Goal: Complete application form: Complete application form

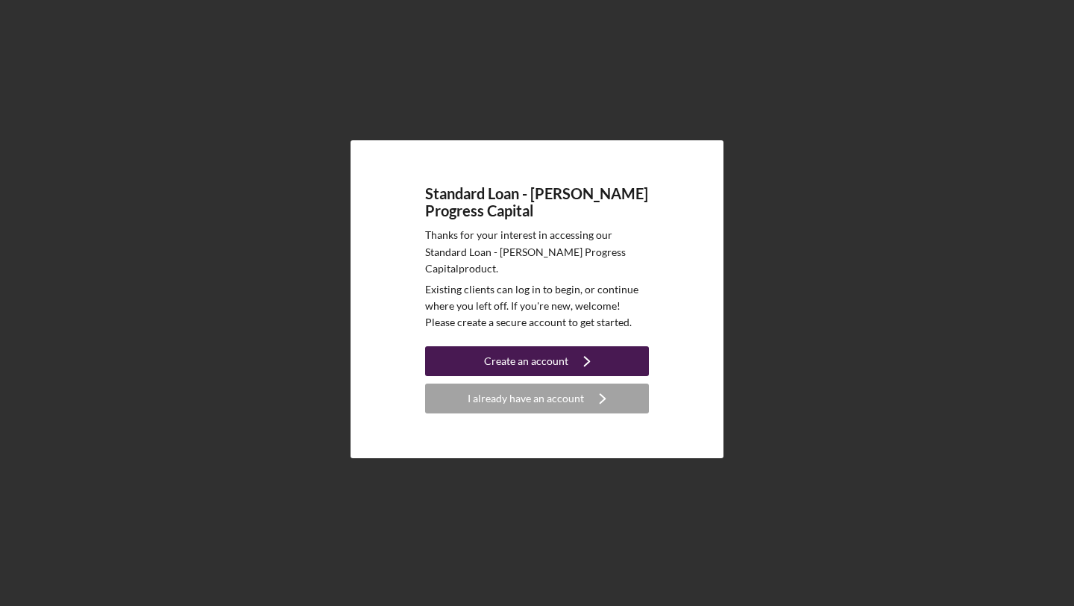
click at [501, 352] on div "Create an account" at bounding box center [526, 361] width 84 height 30
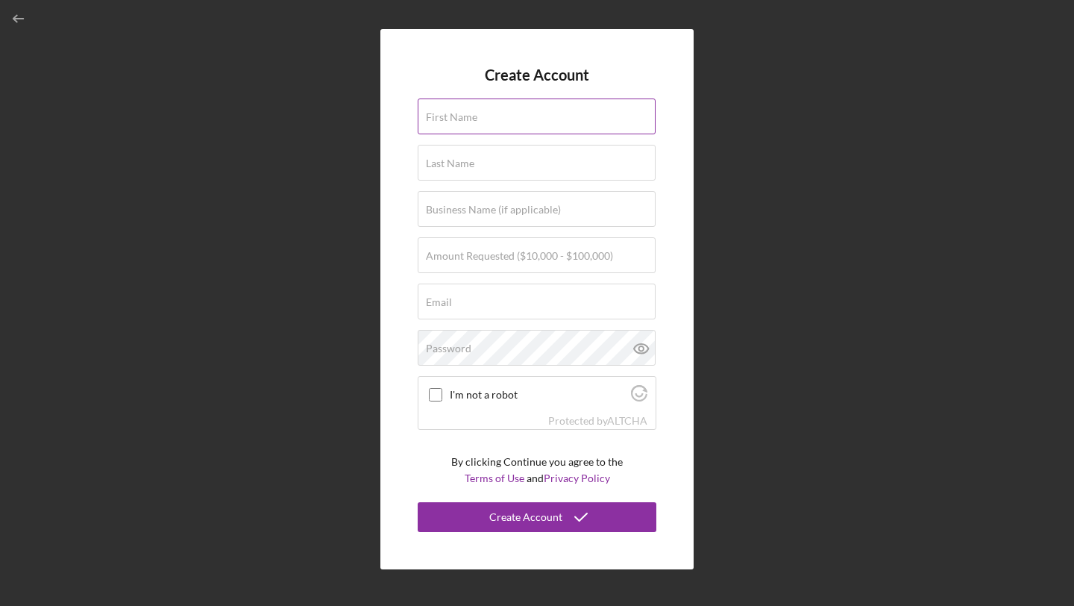
click at [550, 128] on input "First Name" at bounding box center [537, 116] width 238 height 36
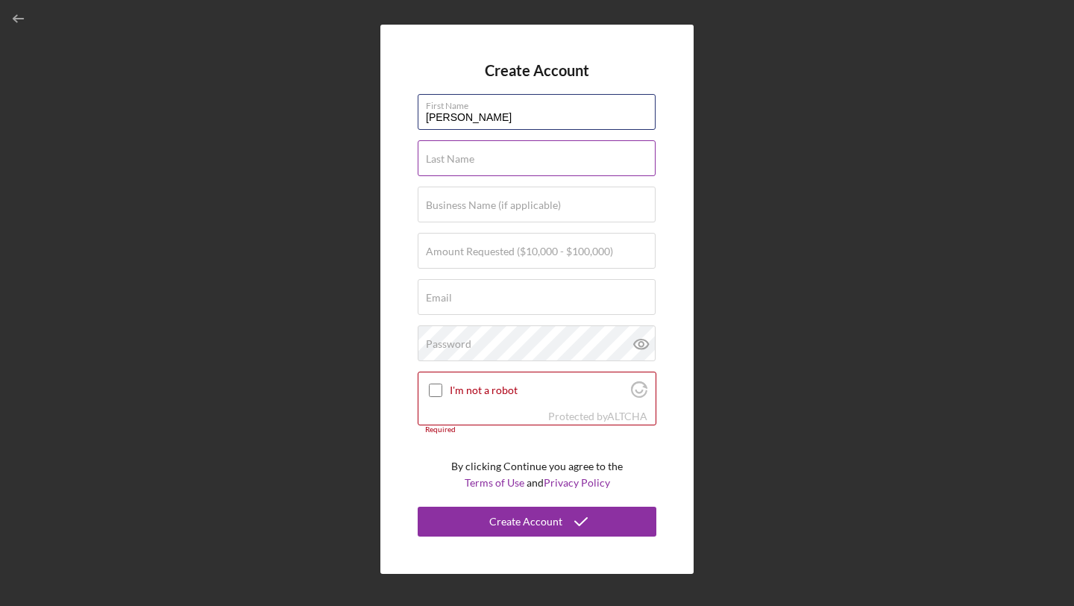
type input "[PERSON_NAME]"
click at [550, 151] on div "Last Name Required" at bounding box center [537, 158] width 239 height 37
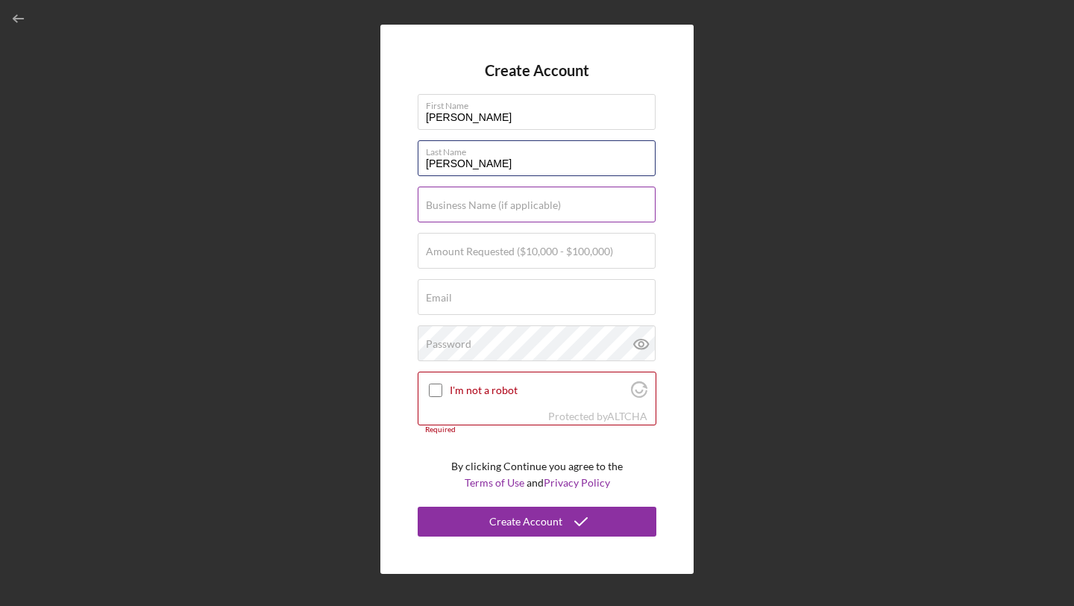
type input "[PERSON_NAME]"
click at [541, 201] on label "Business Name (if applicable)" at bounding box center [493, 205] width 135 height 12
click at [541, 201] on input "Business Name (if applicable)" at bounding box center [537, 204] width 238 height 36
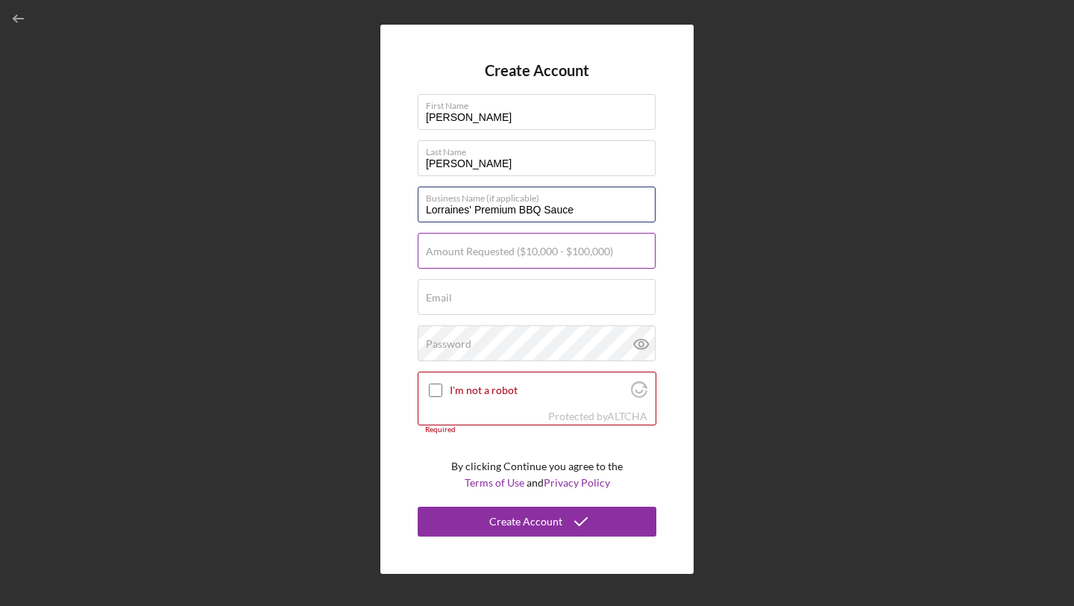
type input "Lorraines' Premium BBQ Sauce"
click at [548, 259] on input "Amount Requested ($10,000 - $100,000)" at bounding box center [537, 251] width 238 height 36
type input "$50,000"
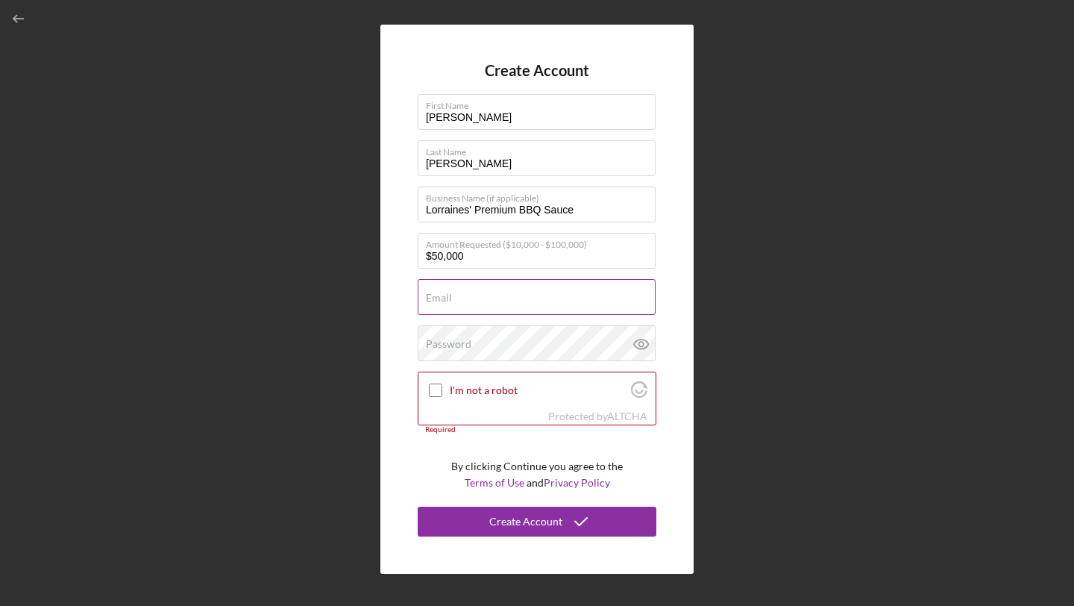
click at [563, 298] on input "Email" at bounding box center [537, 297] width 238 height 36
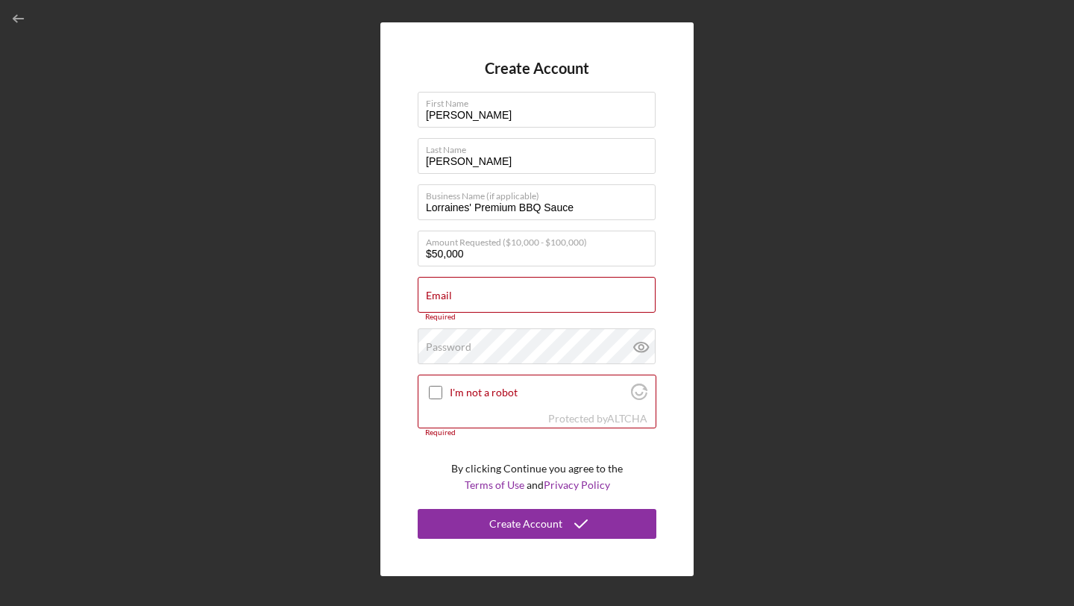
type input "[PERSON_NAME][EMAIL_ADDRESS][DOMAIN_NAME]"
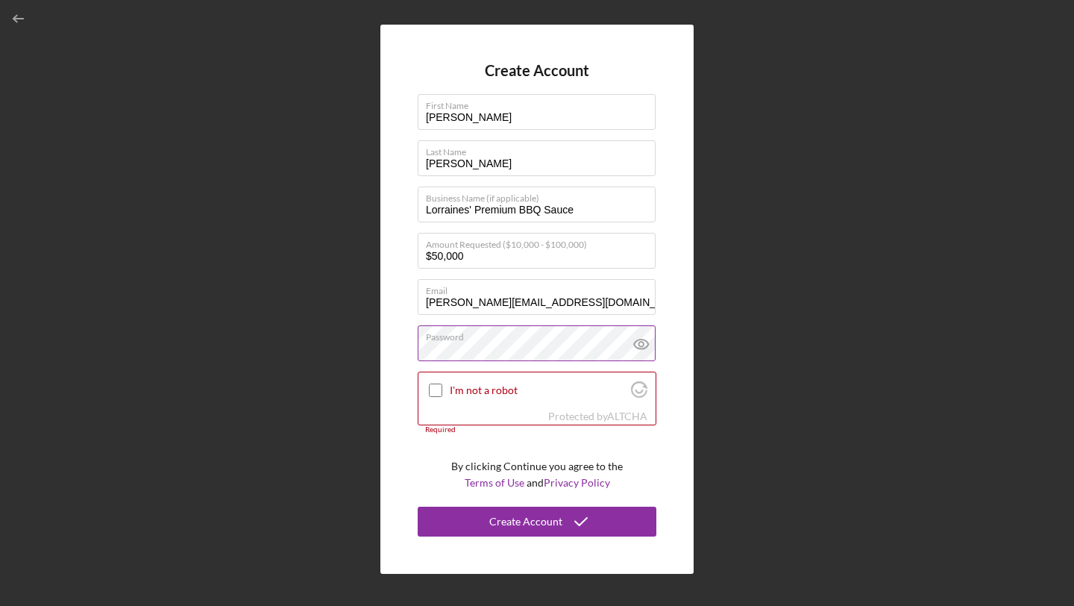
click at [640, 342] on icon at bounding box center [640, 344] width 4 height 4
click at [430, 388] on input "I'm not a robot" at bounding box center [435, 389] width 13 height 13
checkbox input "true"
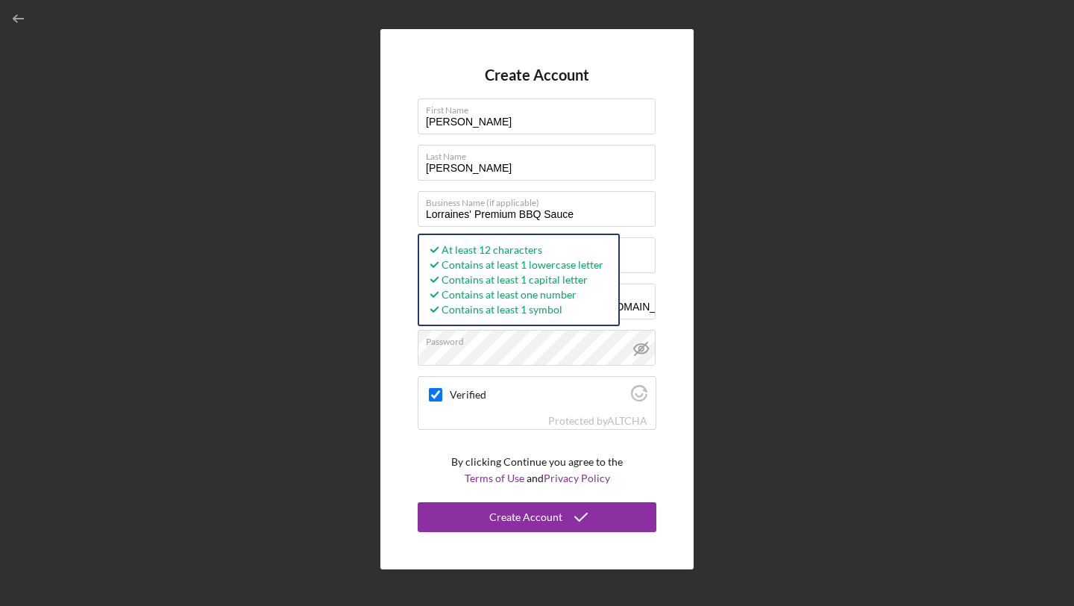
click at [660, 484] on div "Create Account First Name [PERSON_NAME] Last Name [PERSON_NAME] Business Name (…" at bounding box center [536, 299] width 313 height 540
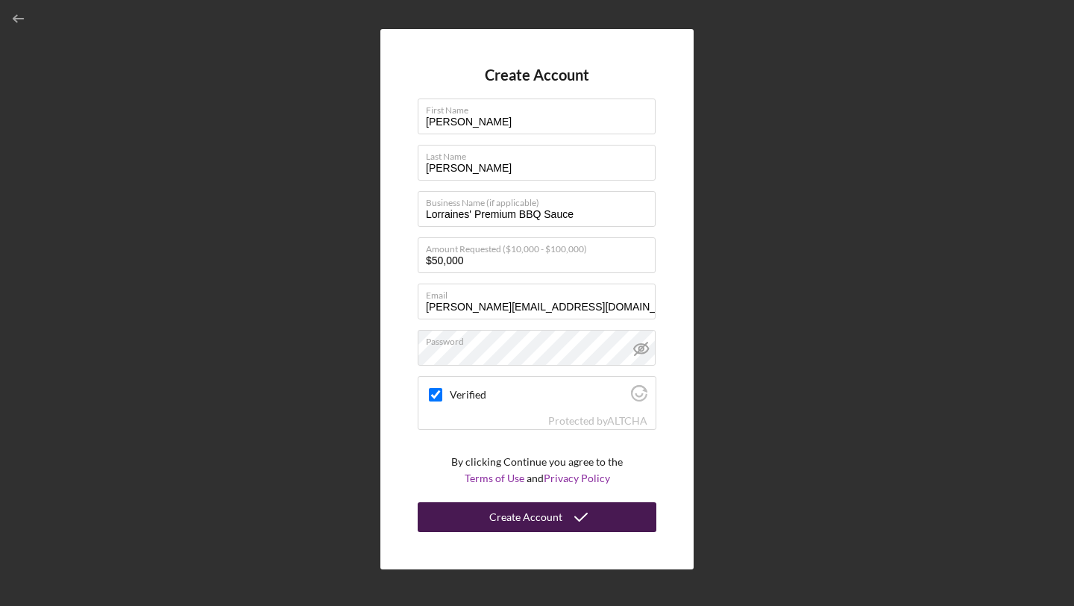
click at [608, 516] on button "Create Account" at bounding box center [537, 517] width 239 height 30
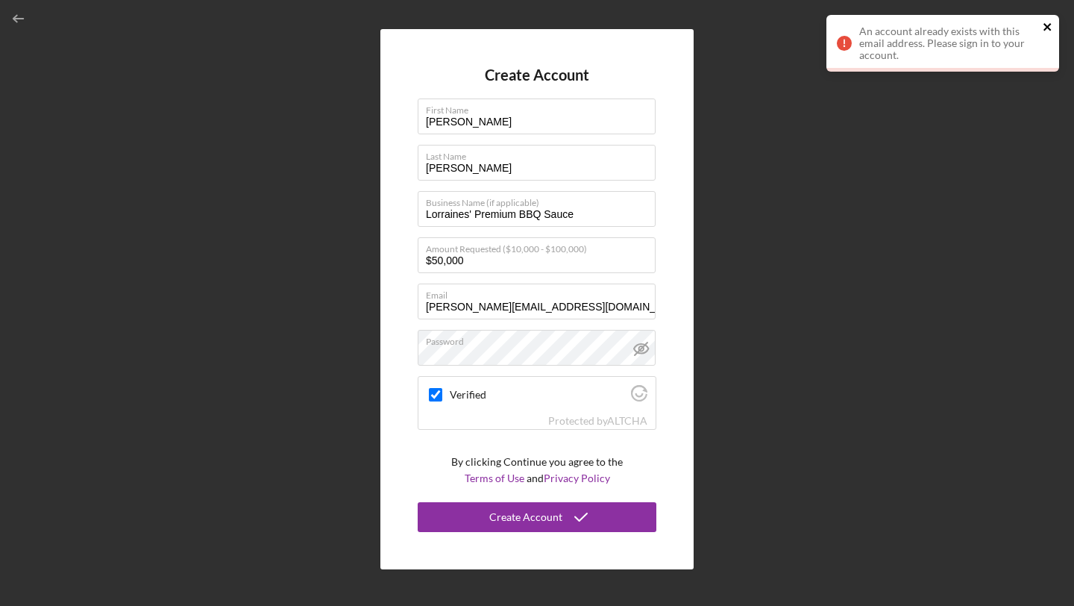
click at [1043, 22] on icon "close" at bounding box center [1048, 27] width 10 height 12
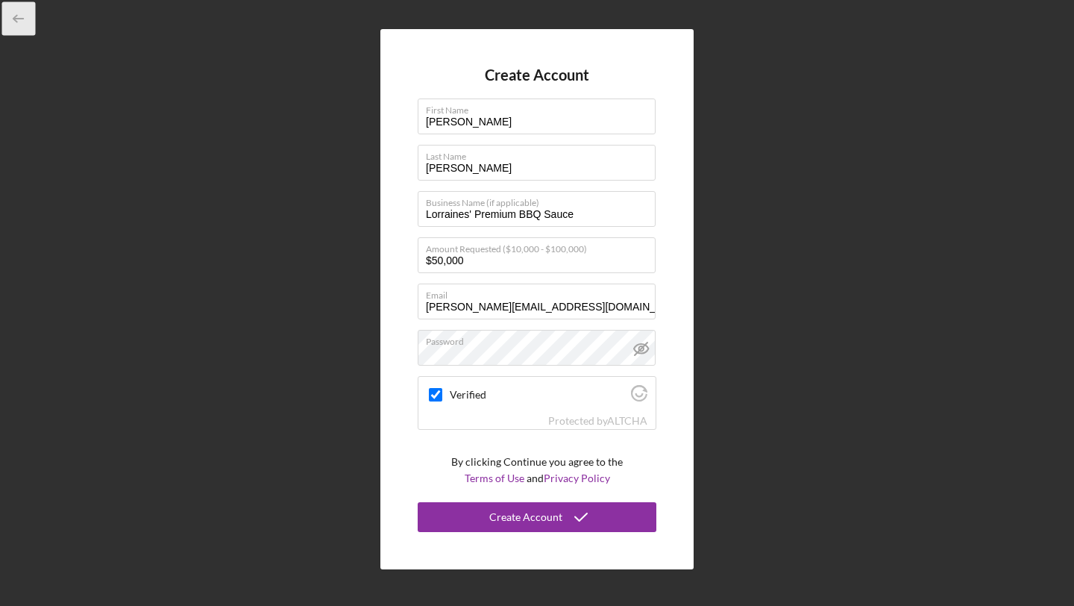
click at [22, 22] on icon "button" at bounding box center [19, 19] width 34 height 34
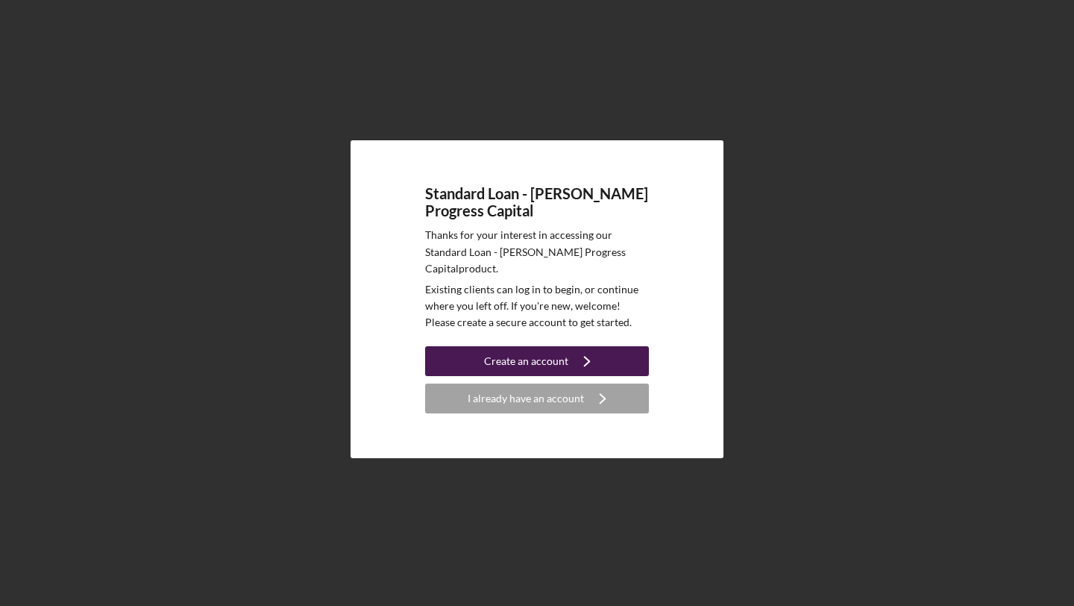
click at [555, 354] on div "Create an account" at bounding box center [526, 361] width 84 height 30
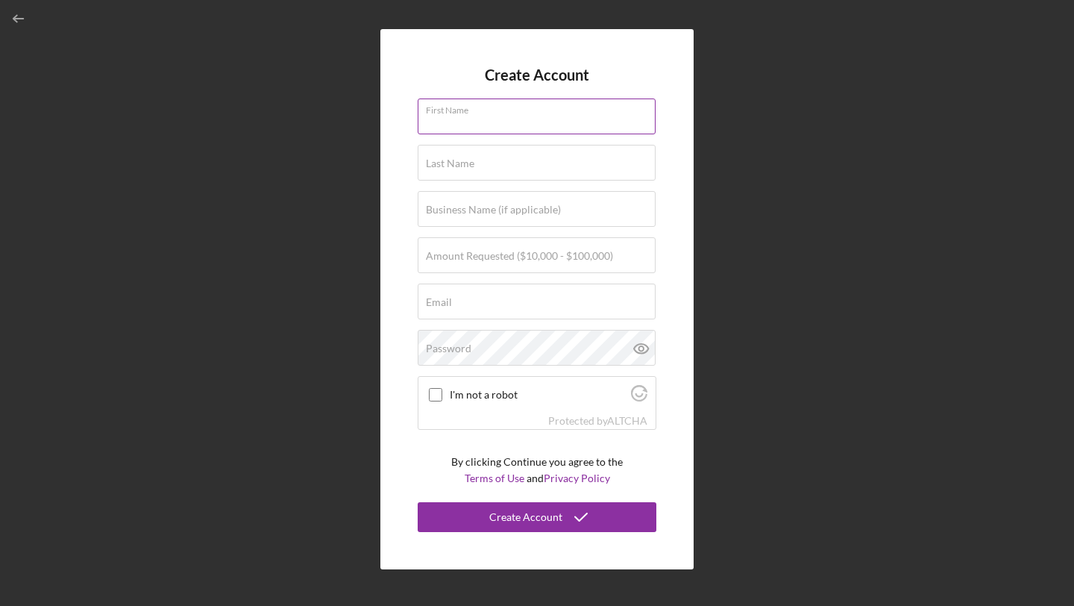
click at [479, 124] on input "First Name" at bounding box center [537, 116] width 238 height 36
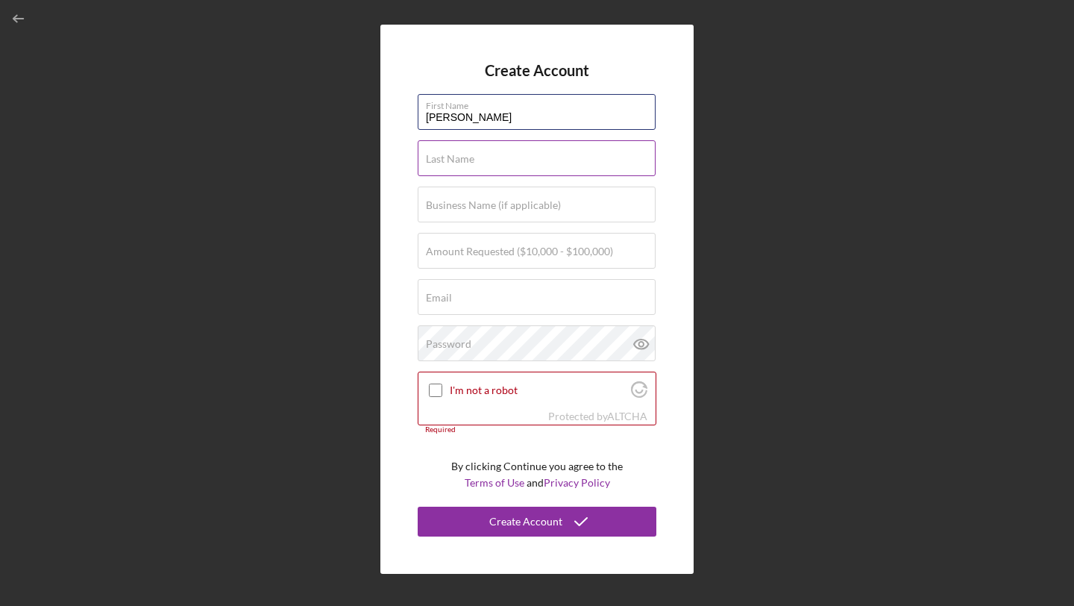
type input "[PERSON_NAME]"
click at [484, 156] on div "Last Name Required" at bounding box center [537, 158] width 239 height 37
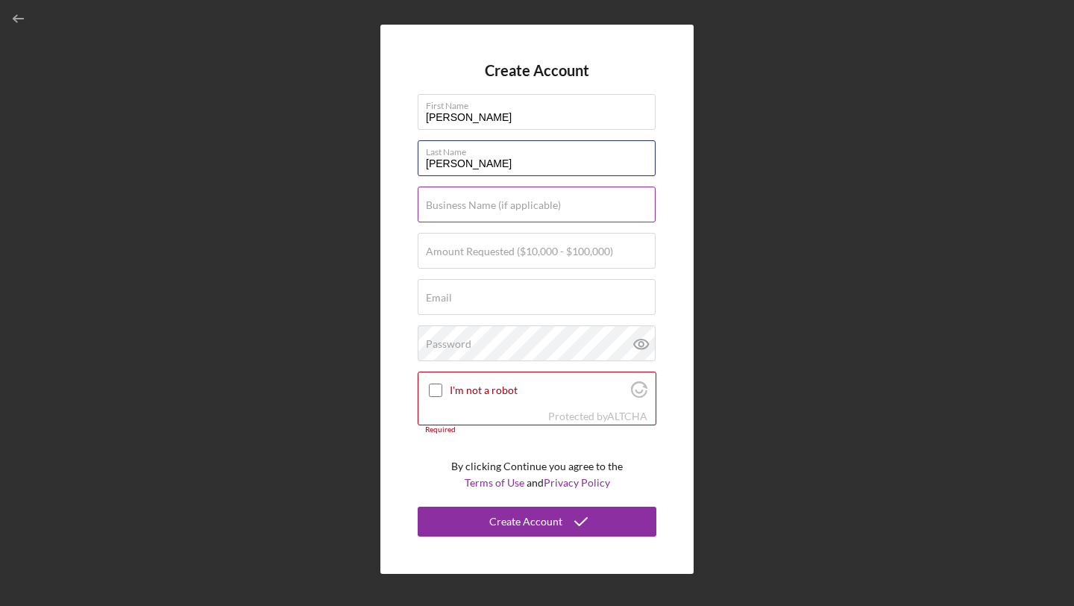
type input "[PERSON_NAME]"
click at [490, 207] on label "Business Name (if applicable)" at bounding box center [493, 205] width 135 height 12
click at [490, 207] on input "Business Name (if applicable)" at bounding box center [537, 204] width 238 height 36
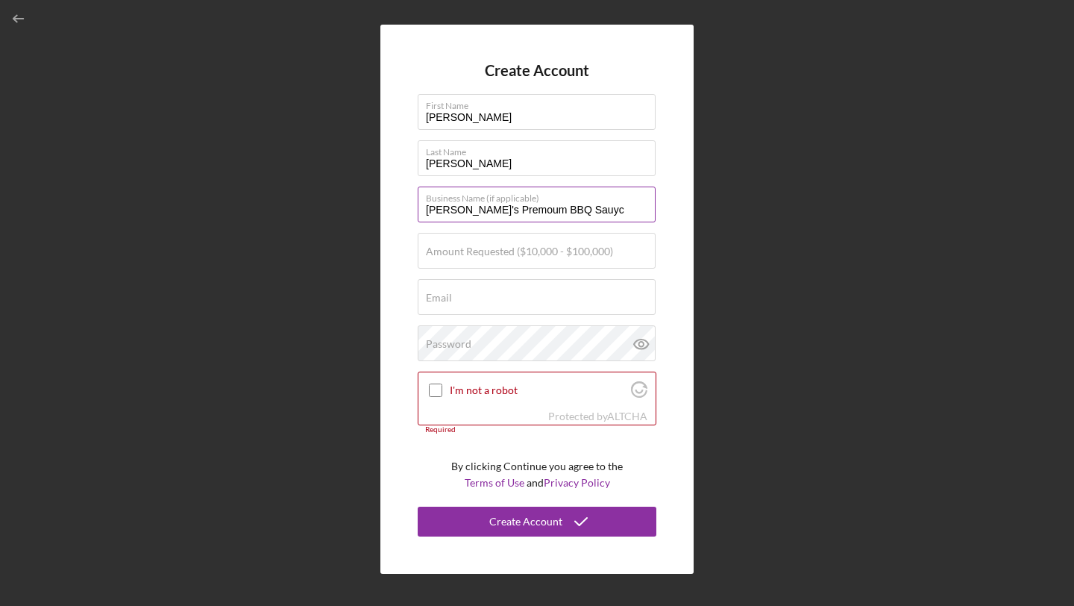
click at [513, 214] on input "[PERSON_NAME]'s Premoum BBQ Sauyc" at bounding box center [537, 204] width 238 height 36
click at [507, 211] on input "[PERSON_NAME]'s Premoum BBQ Sauyc" at bounding box center [537, 204] width 238 height 36
click at [577, 218] on input "Lorraine's Premium BBQ Sauyc" at bounding box center [537, 204] width 238 height 36
type input "Lorraine's Premium BBQ Sauce"
click at [545, 260] on input "Amount Requested ($10,000 - $100,000)" at bounding box center [537, 251] width 238 height 36
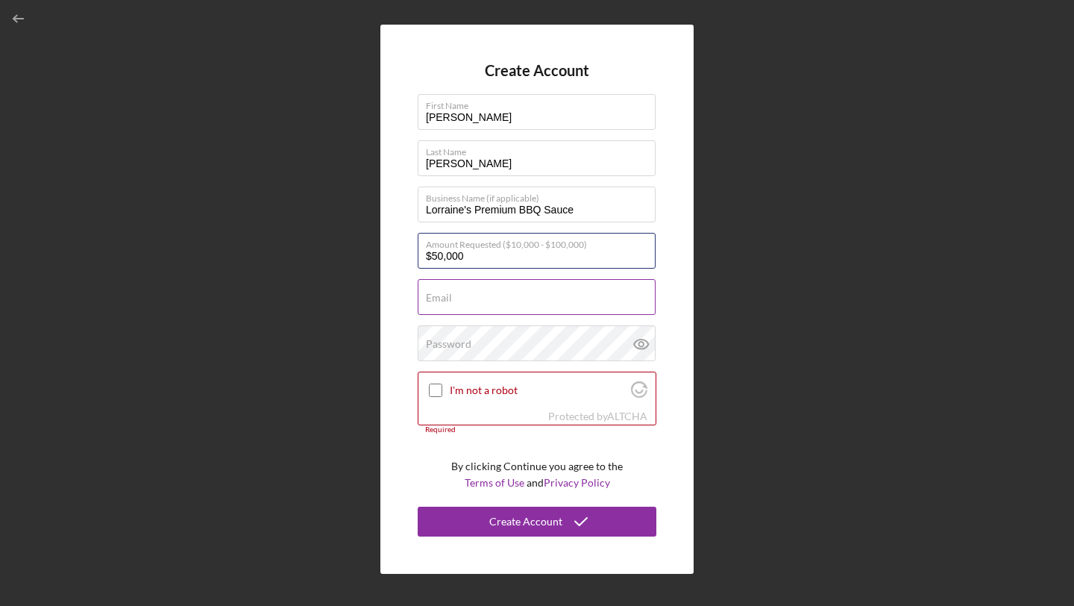
type input "$50,000"
click at [540, 292] on div "Email Required" at bounding box center [537, 297] width 239 height 37
type input "[EMAIL_ADDRESS][DOMAIN_NAME]"
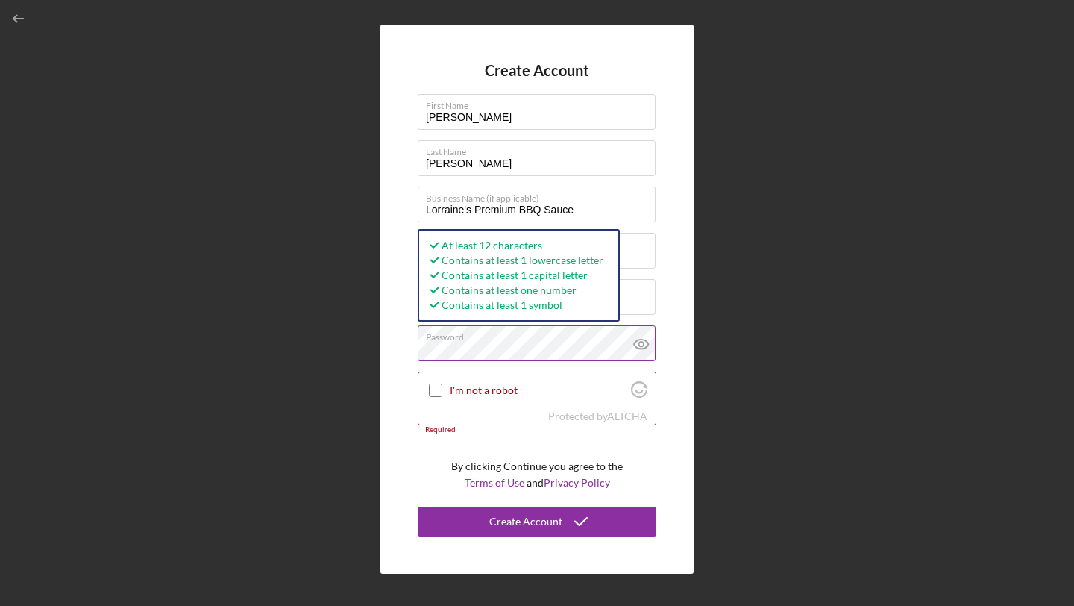
click at [643, 345] on icon at bounding box center [640, 344] width 4 height 4
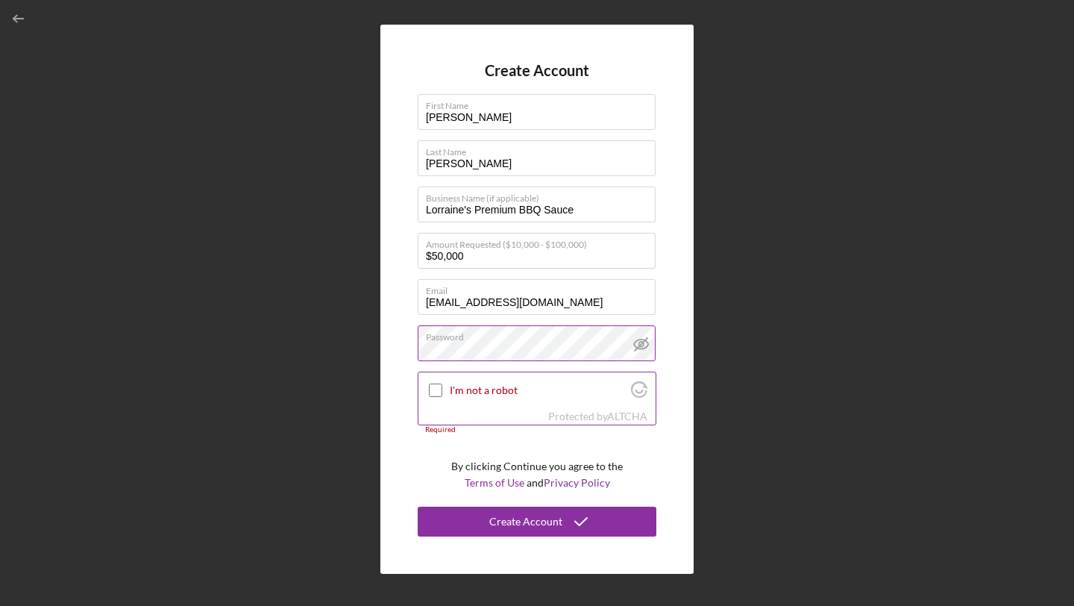
click at [436, 394] on input "I'm not a robot" at bounding box center [435, 389] width 13 height 13
checkbox input "true"
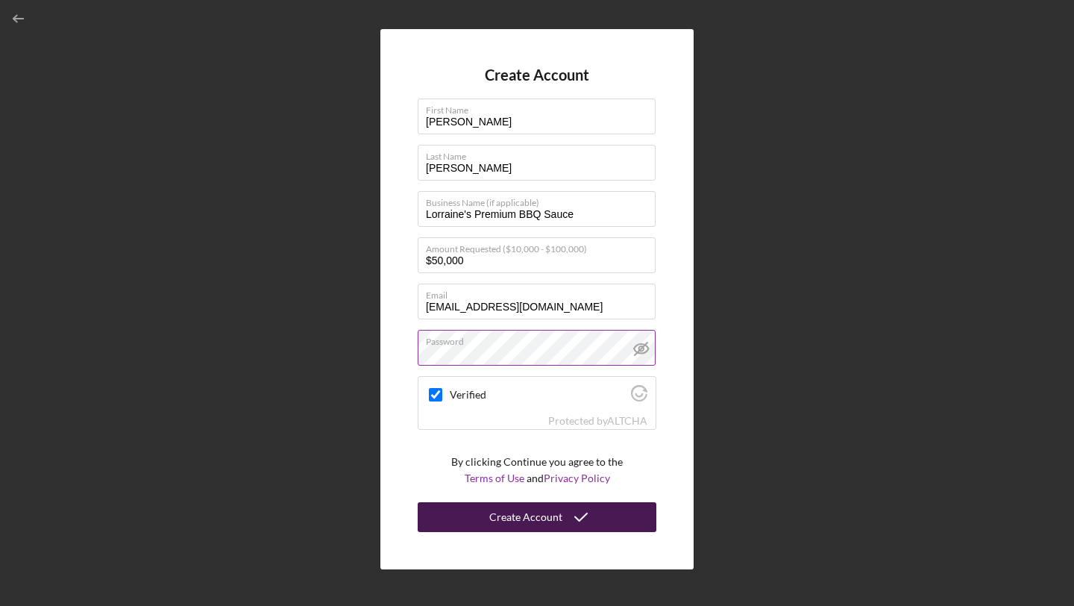
click at [580, 517] on icon "submit" at bounding box center [580, 516] width 37 height 37
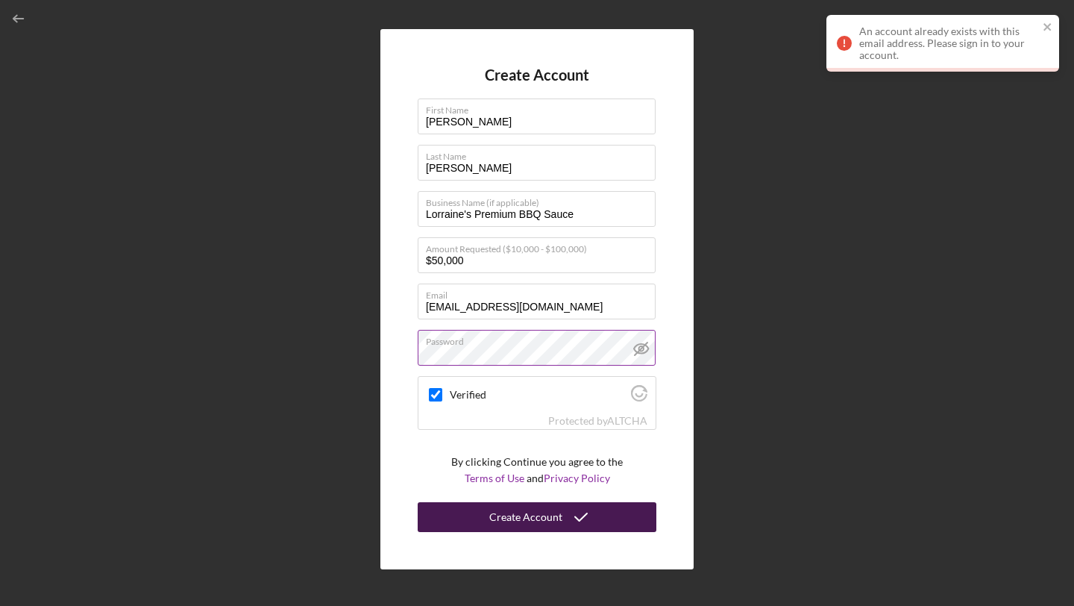
click at [943, 43] on div "An account already exists with this email address. Please sign in to your accou…" at bounding box center [948, 43] width 179 height 36
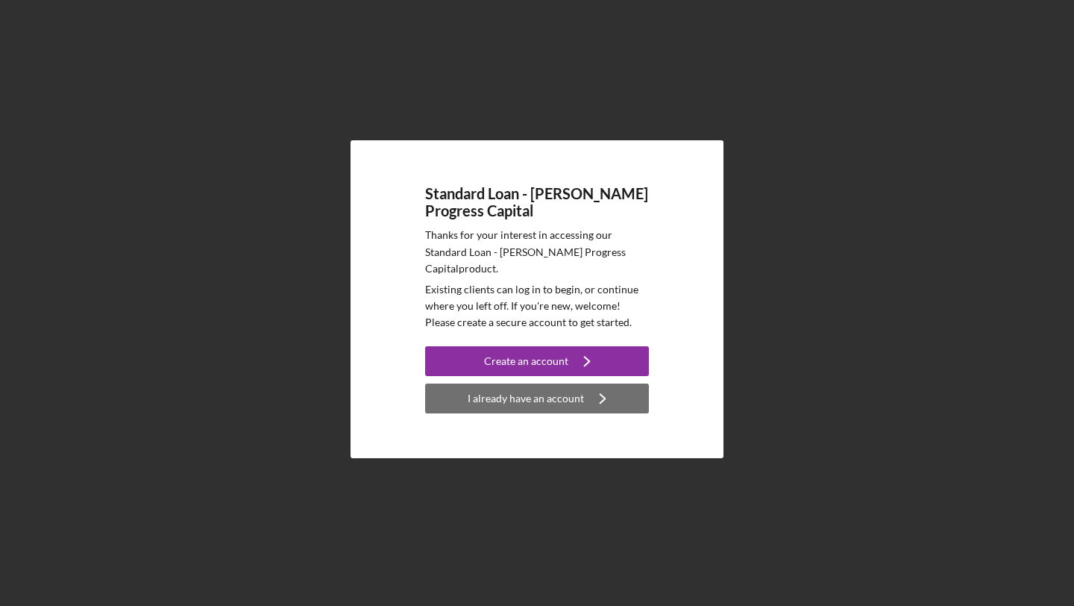
click at [558, 387] on div "I already have an account" at bounding box center [526, 398] width 116 height 30
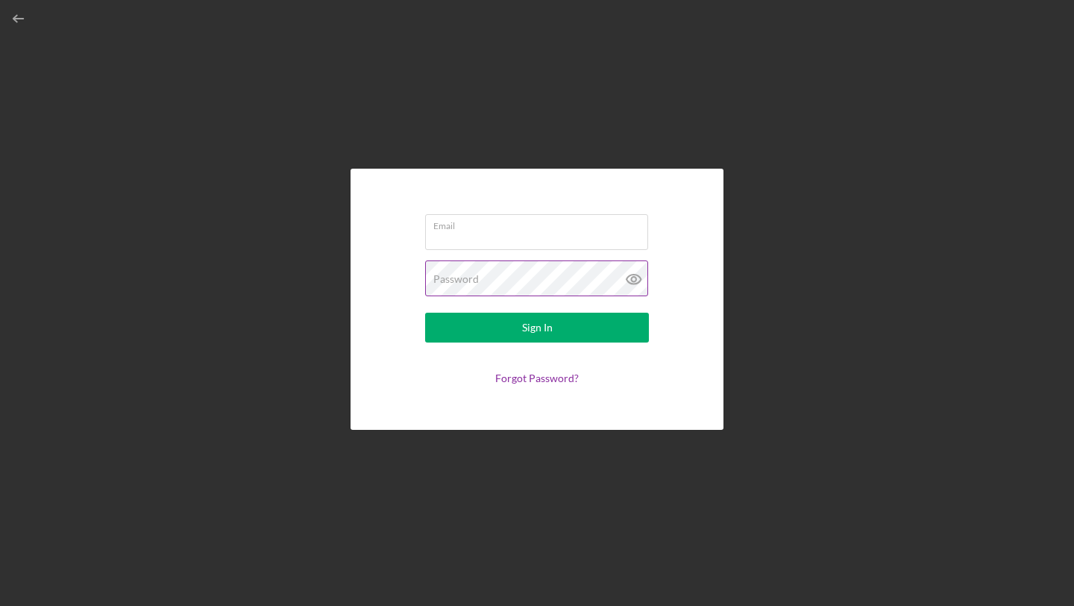
type input "[PERSON_NAME][EMAIL_ADDRESS][DOMAIN_NAME]"
click at [632, 275] on icon at bounding box center [633, 278] width 37 height 37
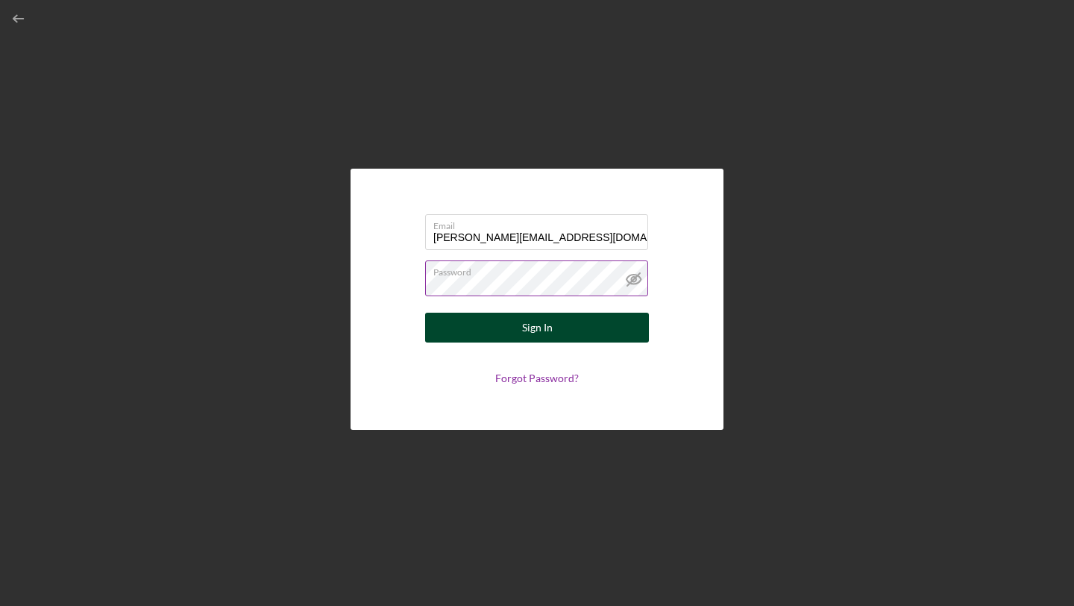
click at [621, 330] on button "Sign In" at bounding box center [537, 328] width 224 height 30
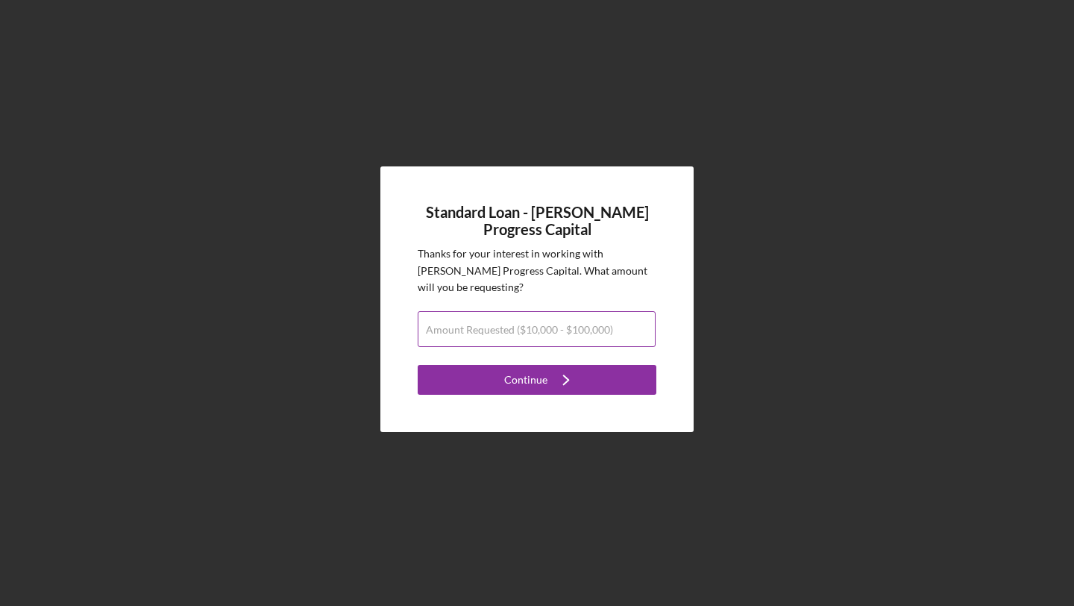
click at [529, 330] on label "Amount Requested ($10,000 - $100,000)" at bounding box center [519, 330] width 187 height 12
click at [529, 330] on input "Amount Requested ($10,000 - $100,000)" at bounding box center [537, 329] width 238 height 36
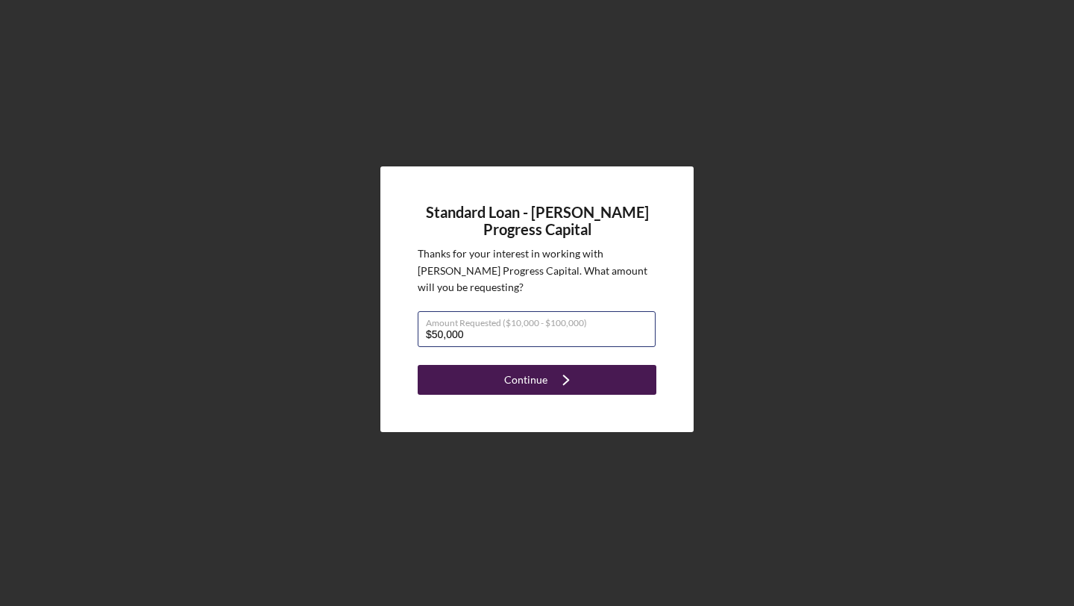
type input "$50,000"
click at [524, 376] on div "Continue" at bounding box center [525, 380] width 43 height 30
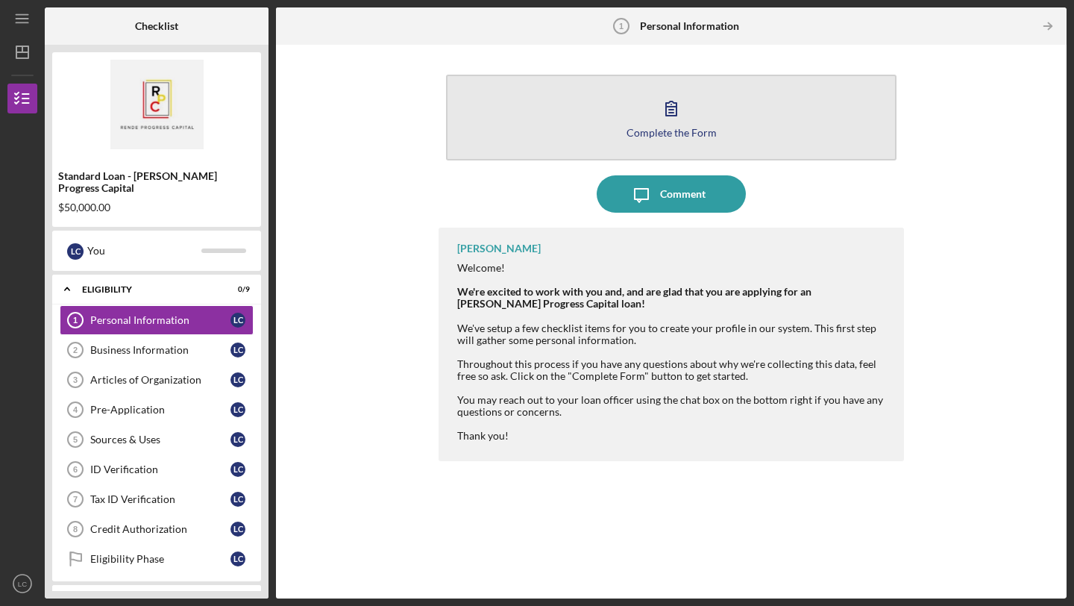
click at [670, 129] on div "Complete the Form" at bounding box center [672, 132] width 90 height 11
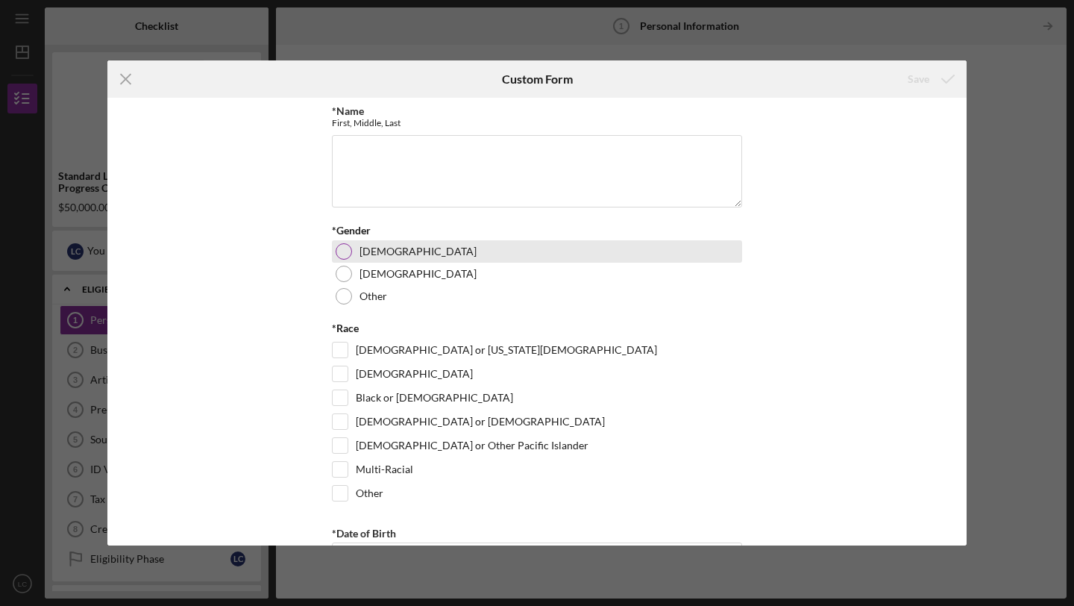
click at [365, 248] on label "[DEMOGRAPHIC_DATA]" at bounding box center [417, 251] width 117 height 12
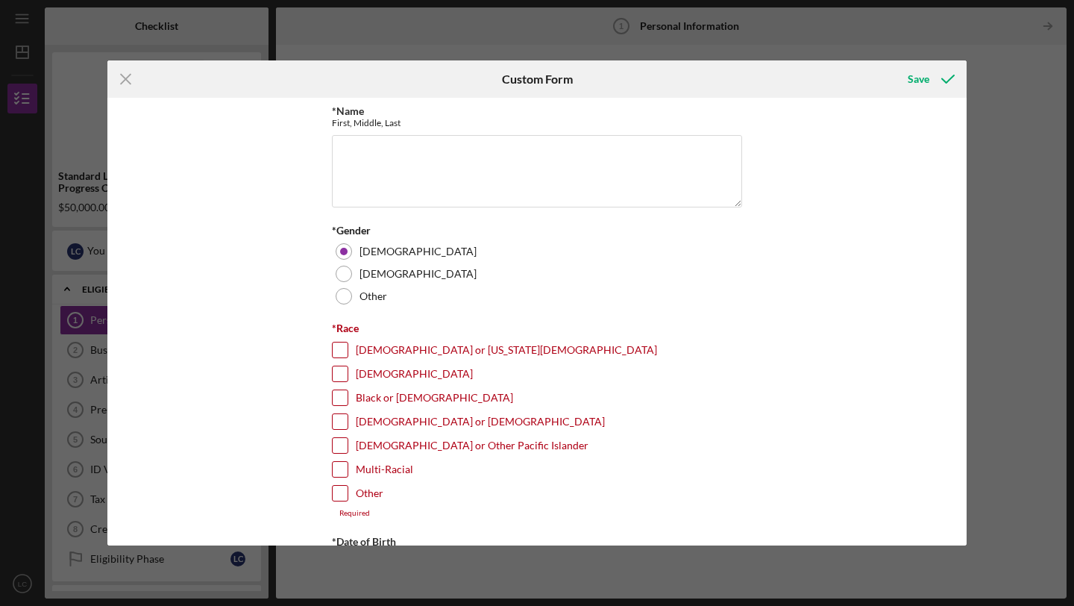
click at [343, 396] on input "Black or [DEMOGRAPHIC_DATA]" at bounding box center [340, 397] width 15 height 15
checkbox input "true"
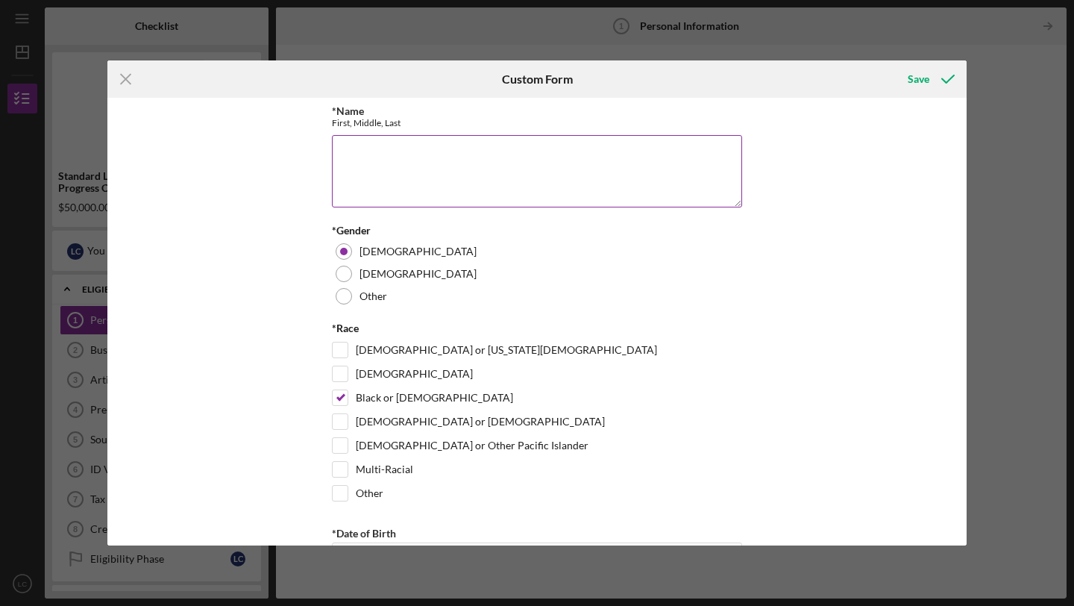
click at [395, 149] on textarea "*Name" at bounding box center [537, 171] width 410 height 72
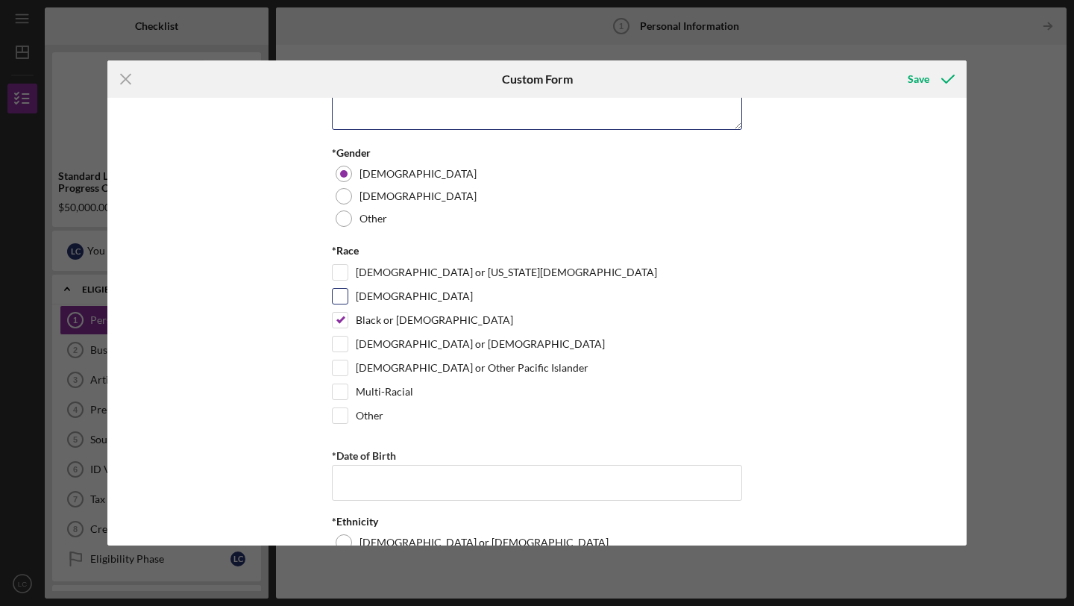
scroll to position [251, 0]
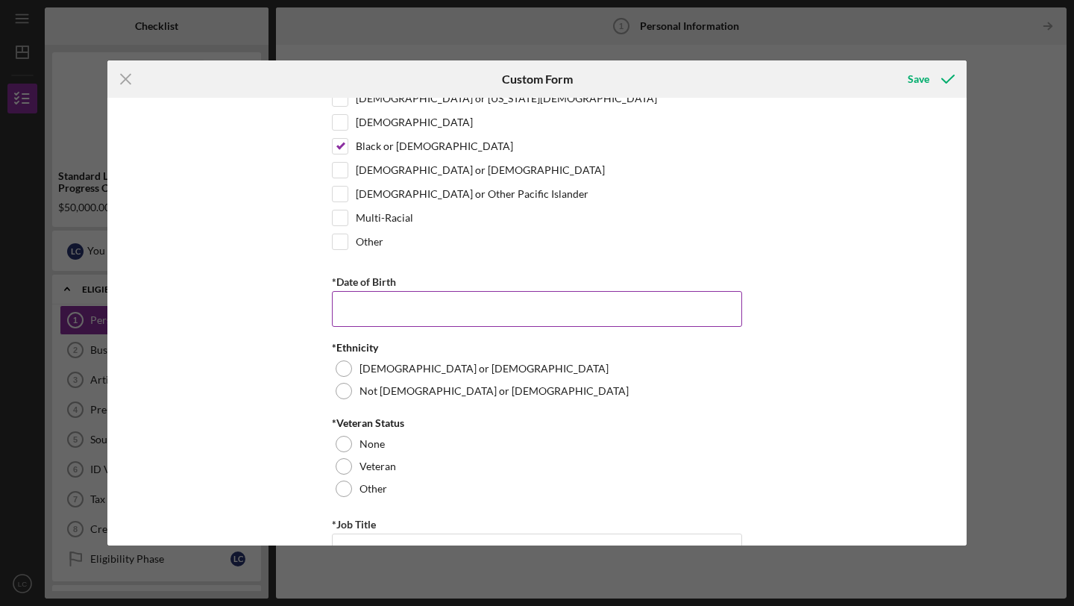
type textarea "[PERSON_NAME]"
click at [402, 307] on input "*Date of Birth" at bounding box center [537, 309] width 410 height 36
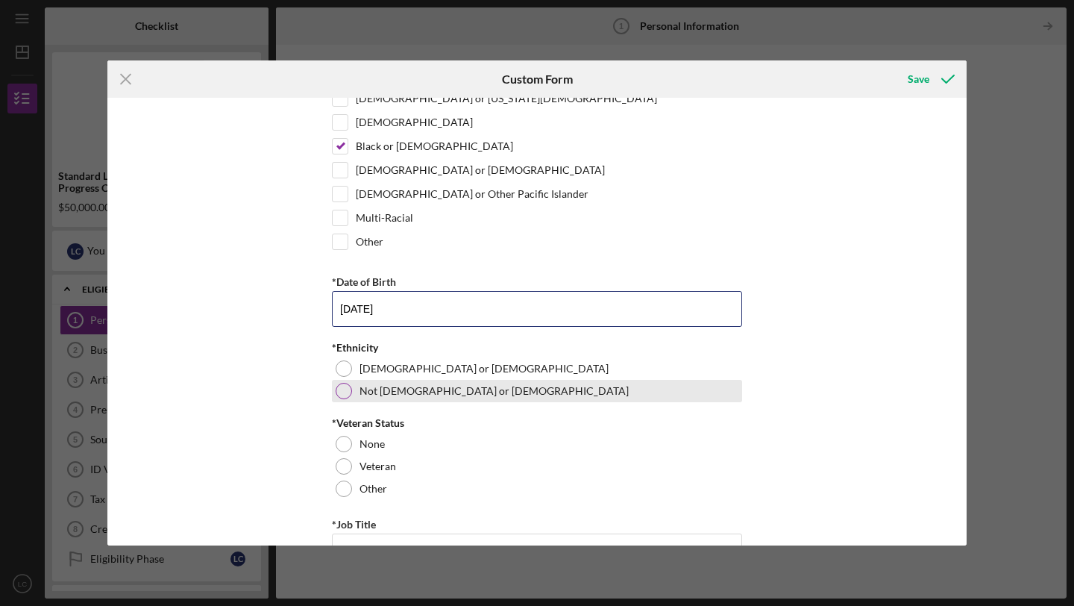
type input "[DATE]"
click at [345, 388] on div at bounding box center [344, 391] width 16 height 16
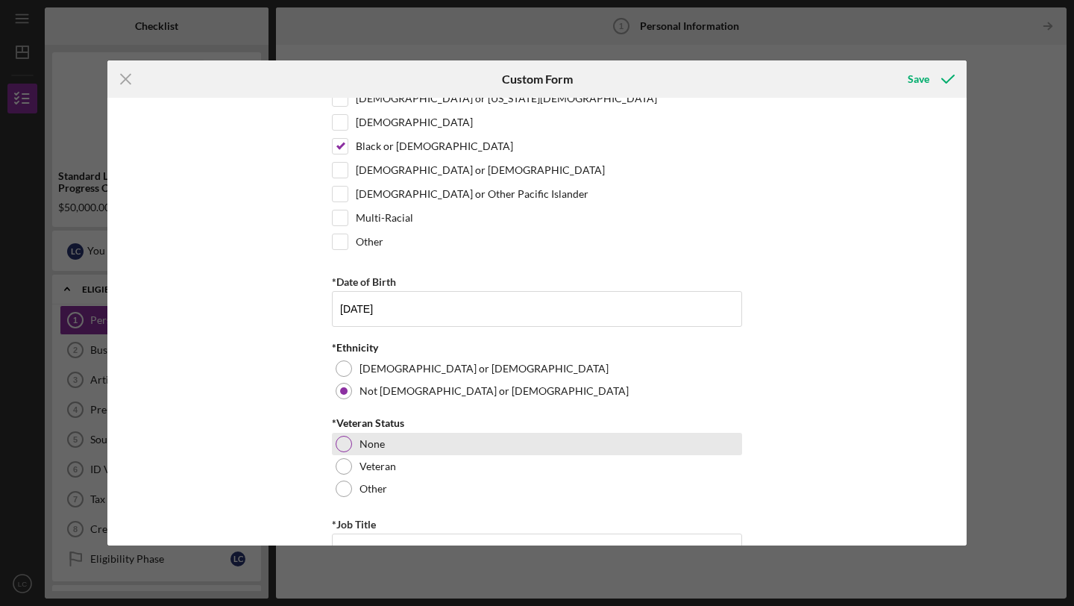
click at [350, 438] on div "None" at bounding box center [537, 444] width 410 height 22
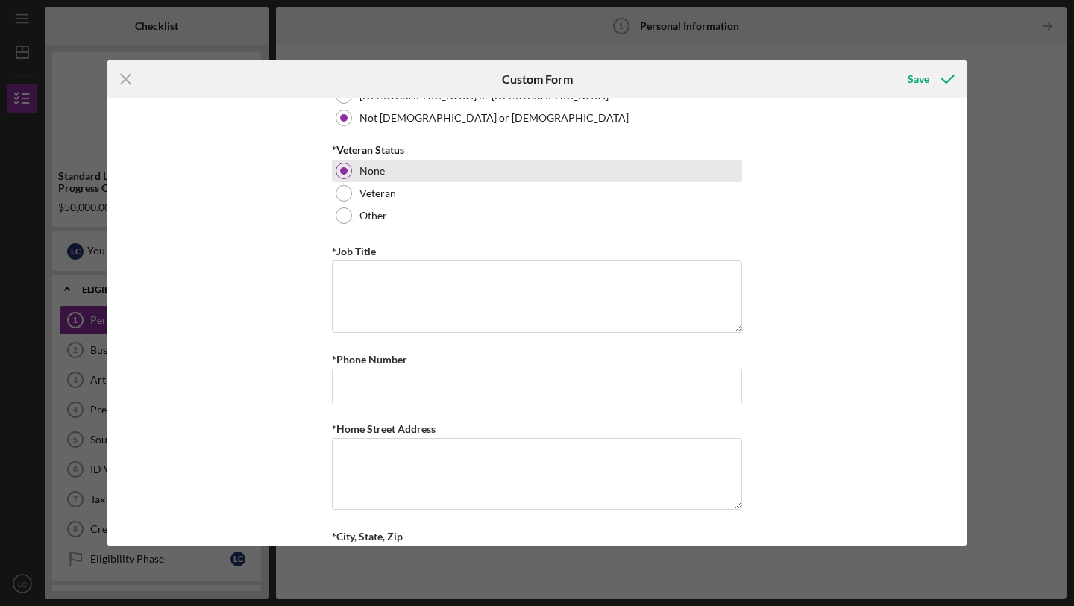
scroll to position [528, 0]
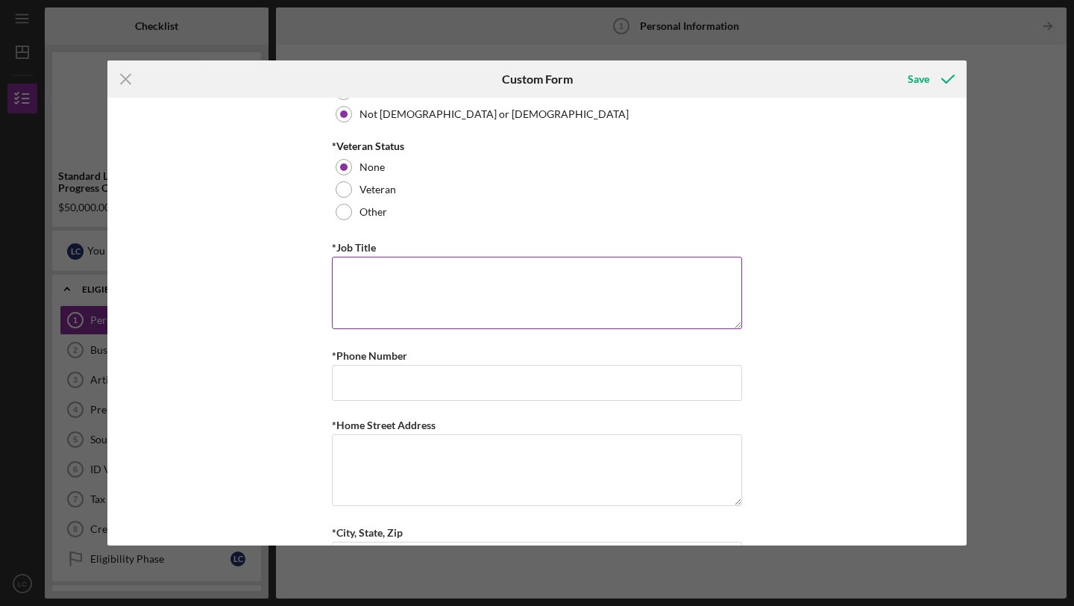
click at [433, 289] on textarea "*Job Title" at bounding box center [537, 293] width 410 height 72
type textarea "i"
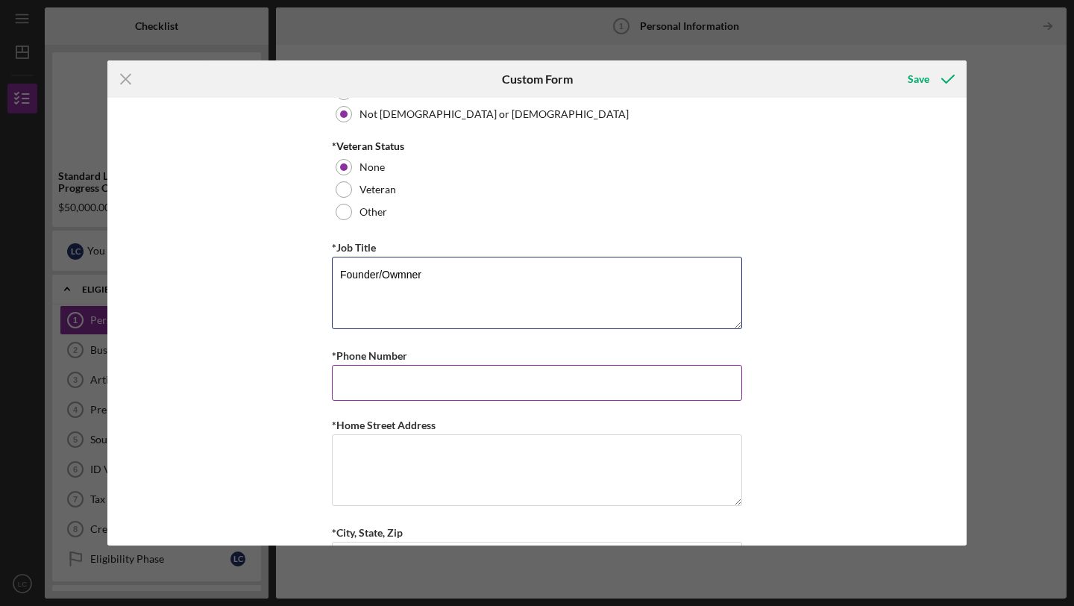
type textarea "Founder/Owmner"
click at [416, 377] on input "*Phone Number" at bounding box center [537, 383] width 410 height 36
type input "[PHONE_NUMBER]"
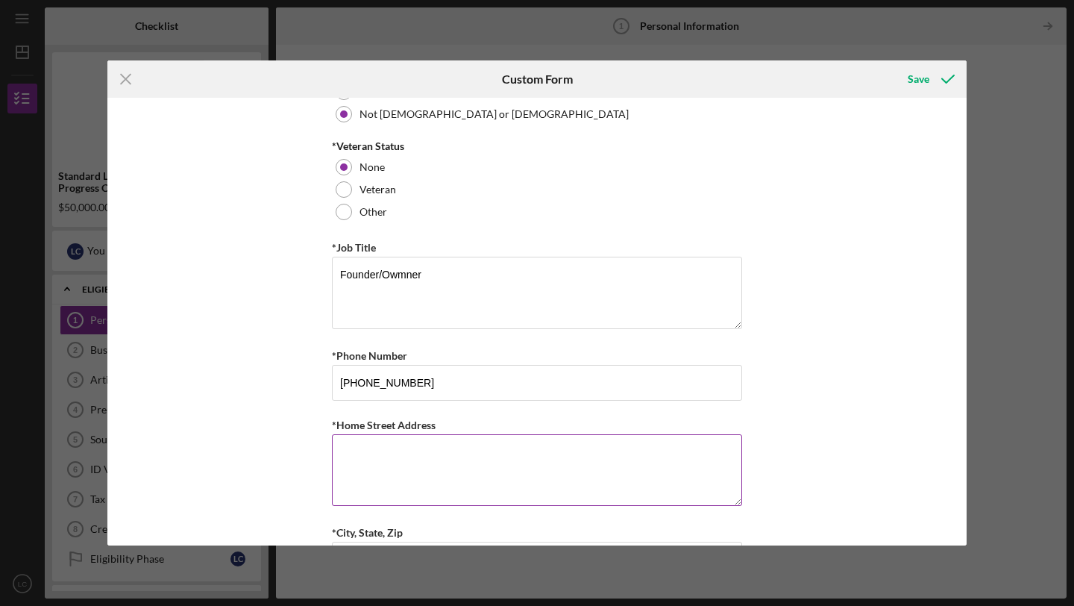
click at [399, 442] on textarea "*Home Street Address" at bounding box center [537, 470] width 410 height 72
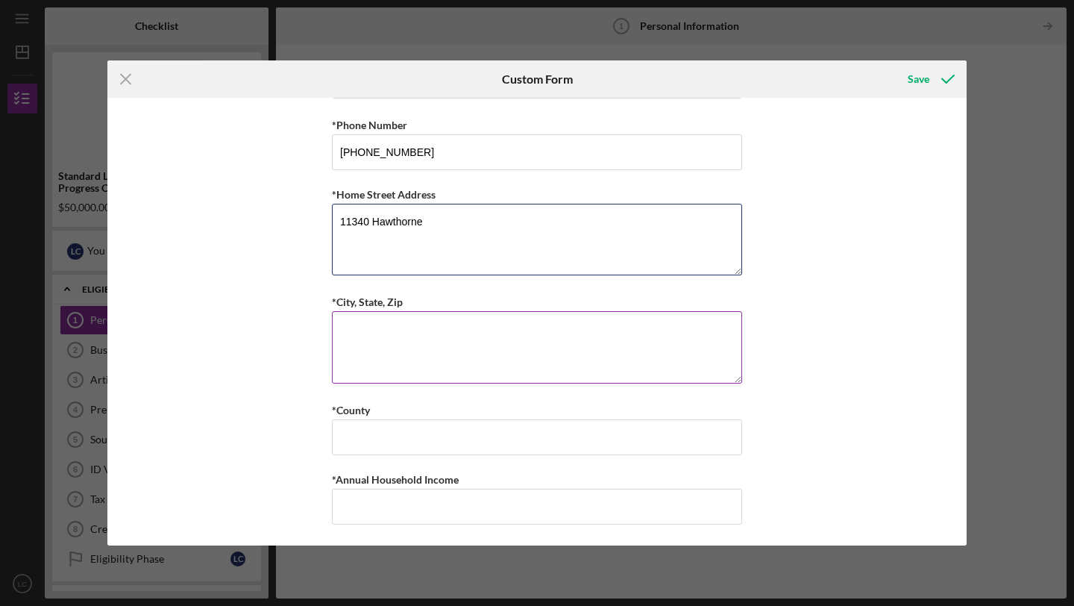
type textarea "11340 Hawthorne"
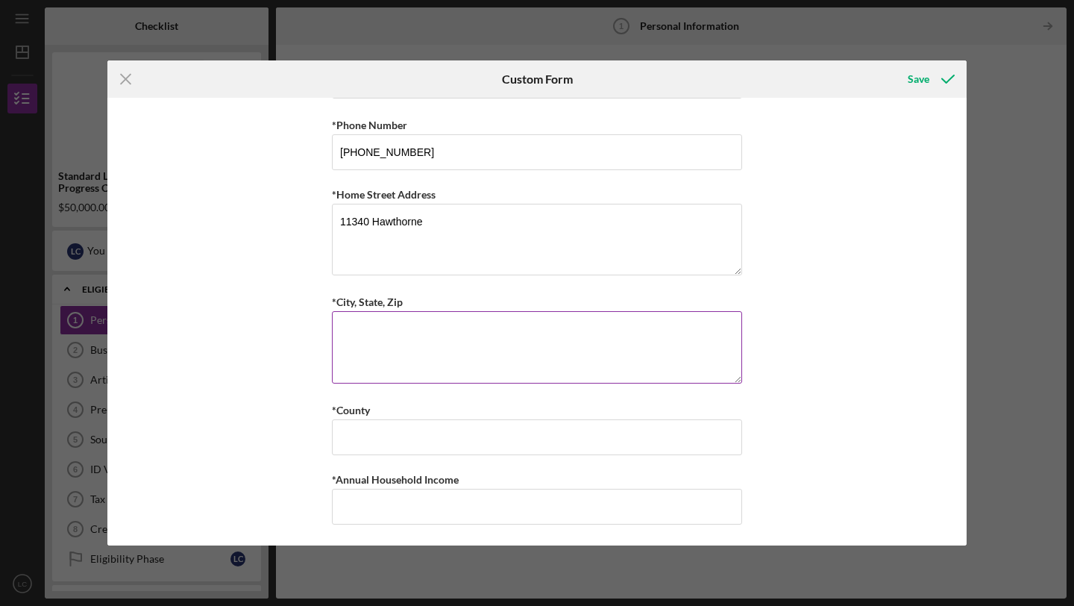
click at [379, 318] on textarea "*City, State, Zip" at bounding box center [537, 347] width 410 height 72
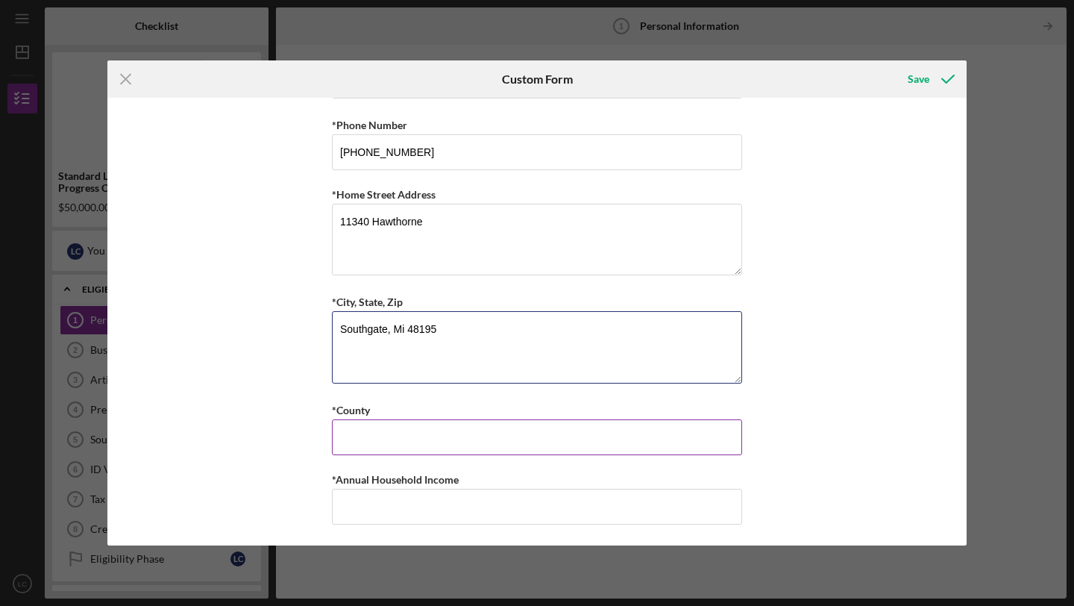
type textarea "Southgate, Mi 48195"
click at [344, 427] on input "*County" at bounding box center [537, 437] width 410 height 36
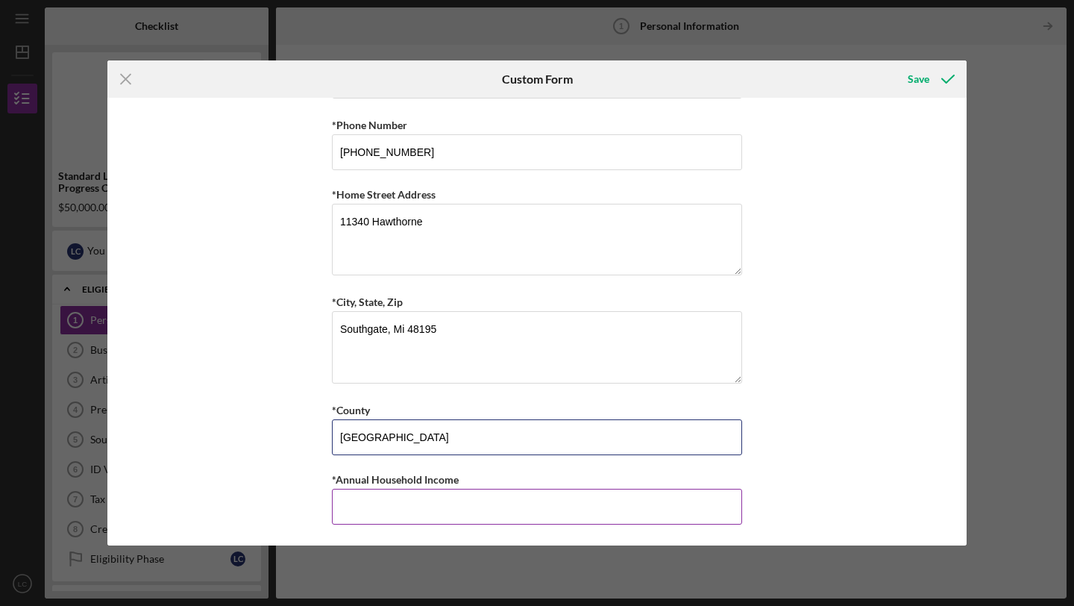
type input "[GEOGRAPHIC_DATA]"
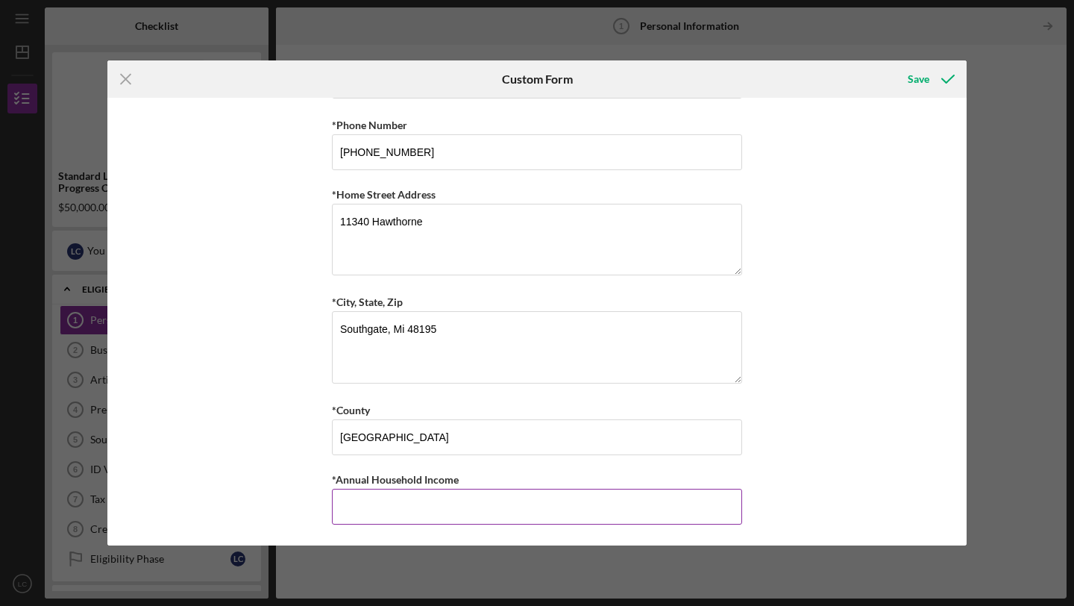
click at [389, 492] on input "*Annual Household Income" at bounding box center [537, 507] width 410 height 36
type input "$34,000"
click at [923, 81] on div "Save" at bounding box center [919, 79] width 22 height 30
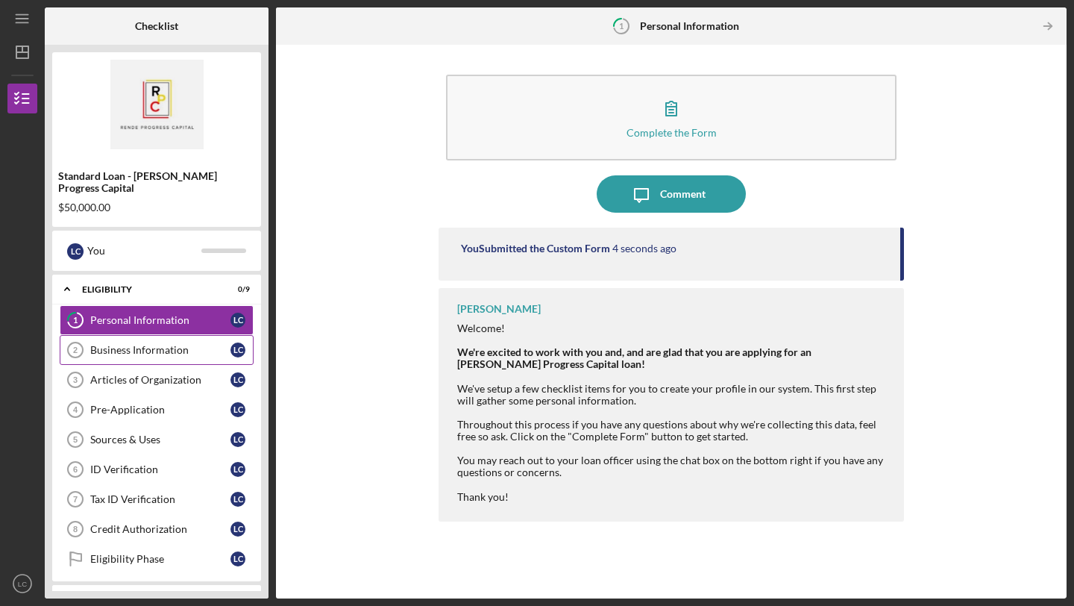
click at [178, 344] on div "Business Information" at bounding box center [160, 350] width 140 height 12
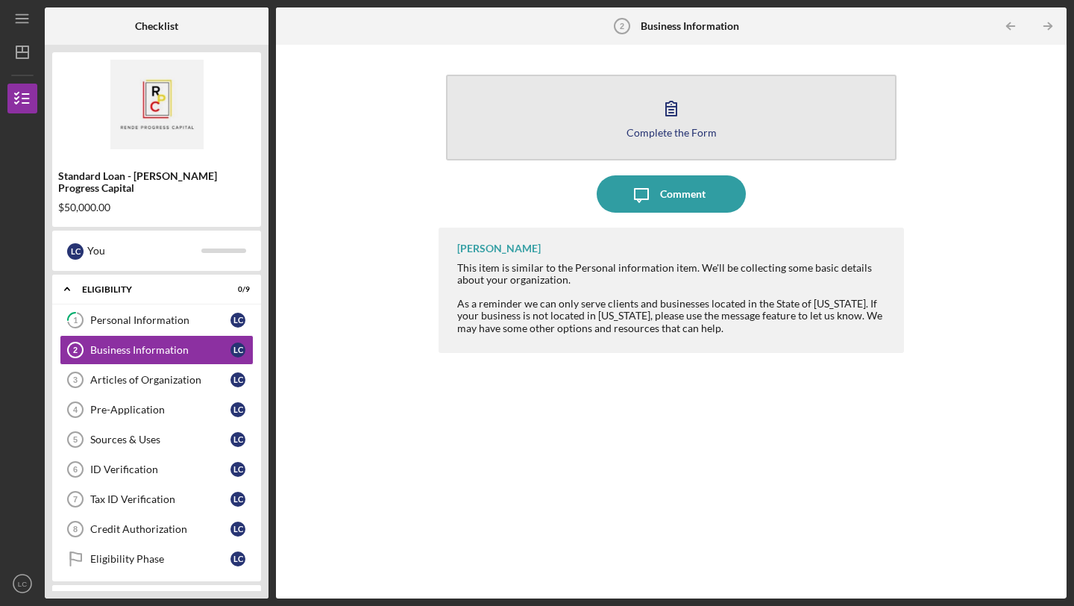
click at [685, 119] on icon "button" at bounding box center [671, 108] width 37 height 37
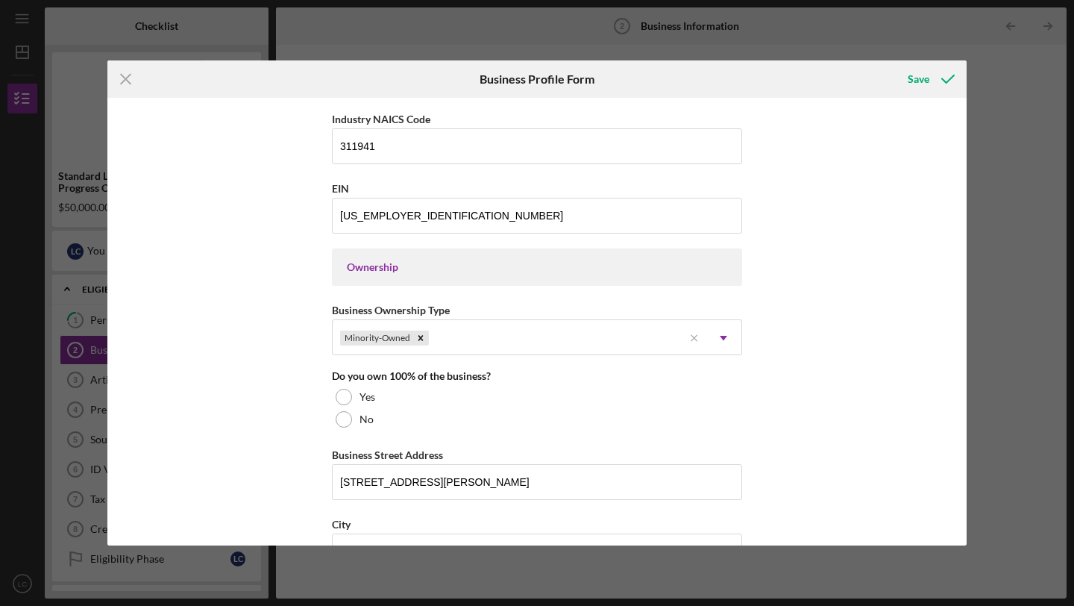
scroll to position [552, 0]
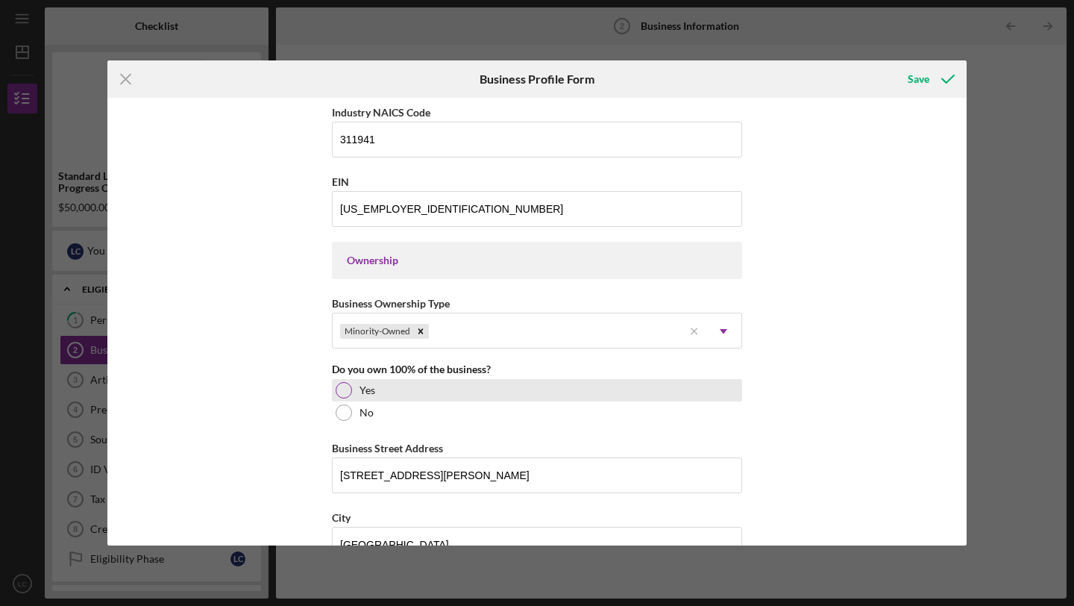
click at [347, 384] on div at bounding box center [344, 390] width 16 height 16
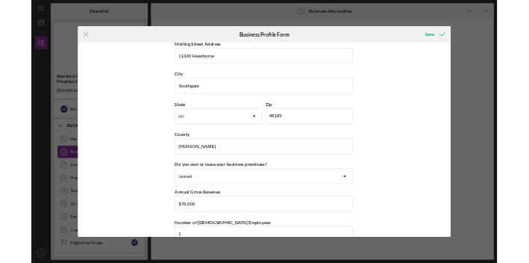
scroll to position [1355, 0]
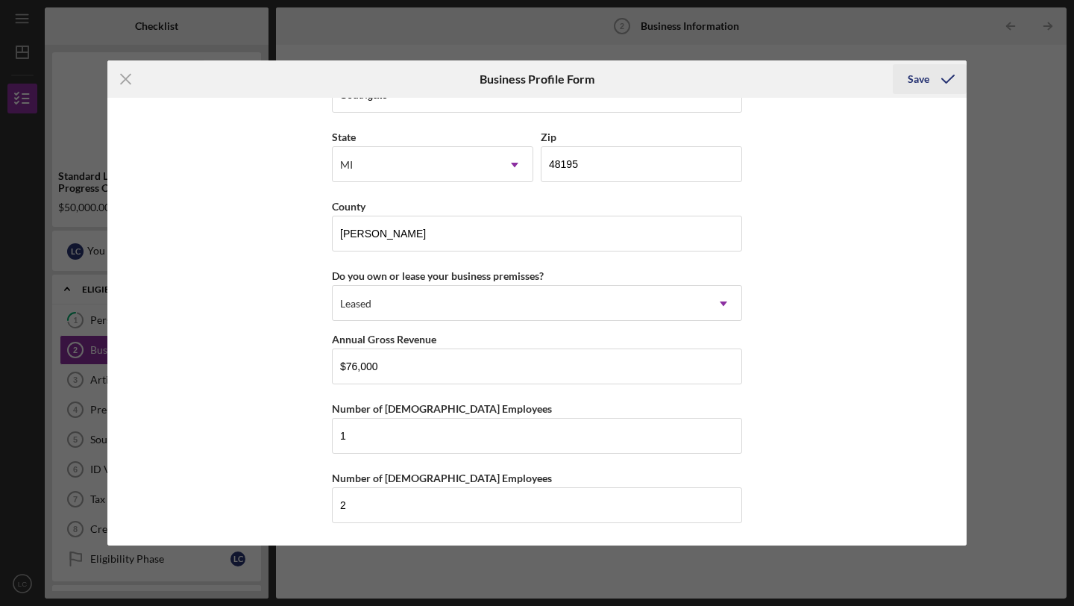
click at [915, 83] on div "Save" at bounding box center [919, 79] width 22 height 30
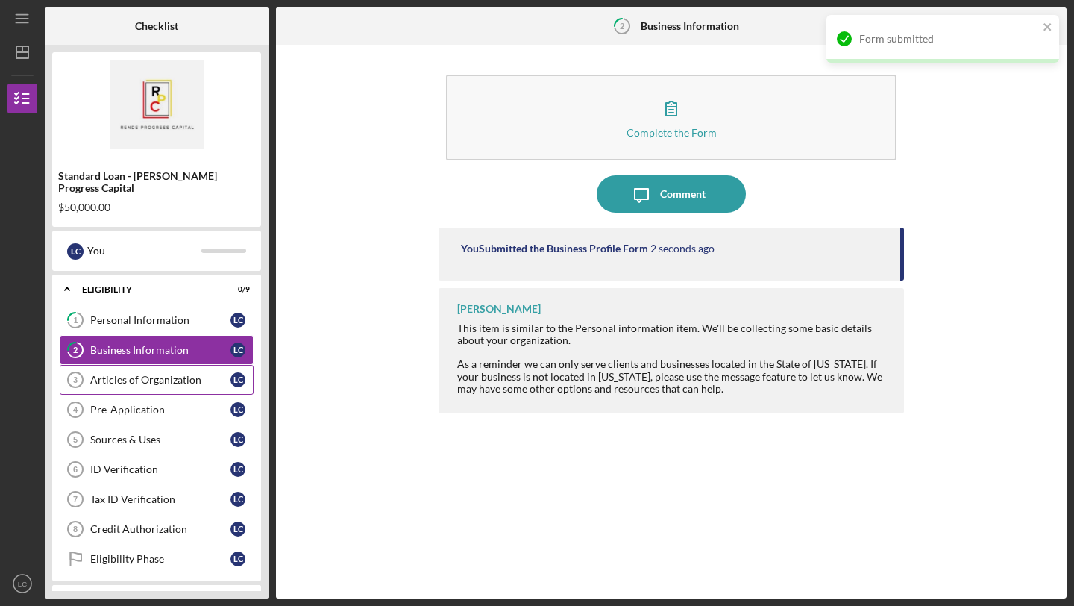
click at [173, 374] on div "Articles of Organization" at bounding box center [160, 380] width 140 height 12
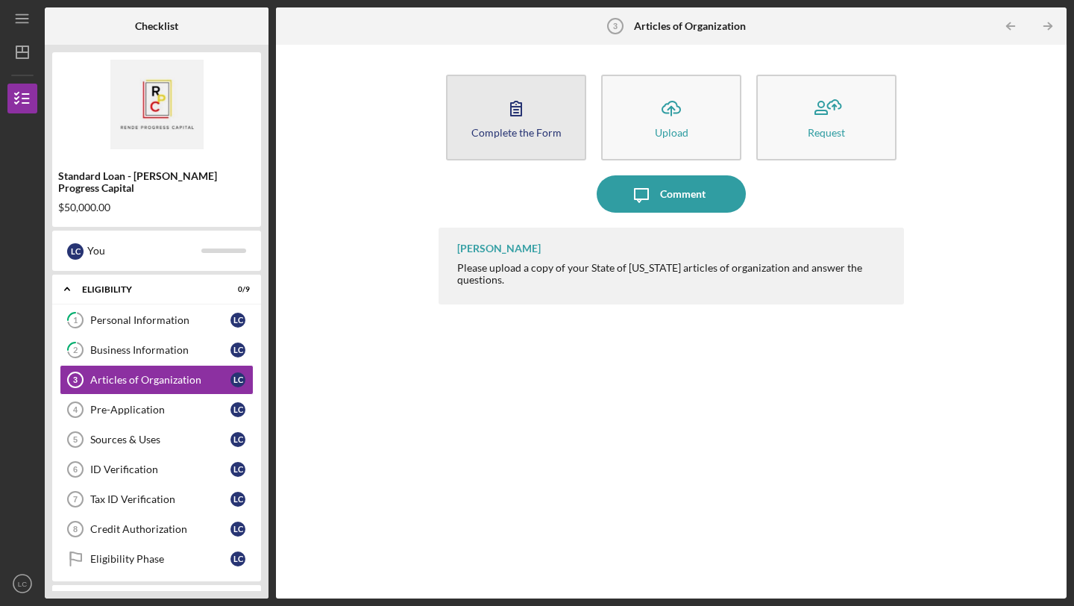
click at [545, 125] on button "Complete the Form Form" at bounding box center [516, 118] width 140 height 86
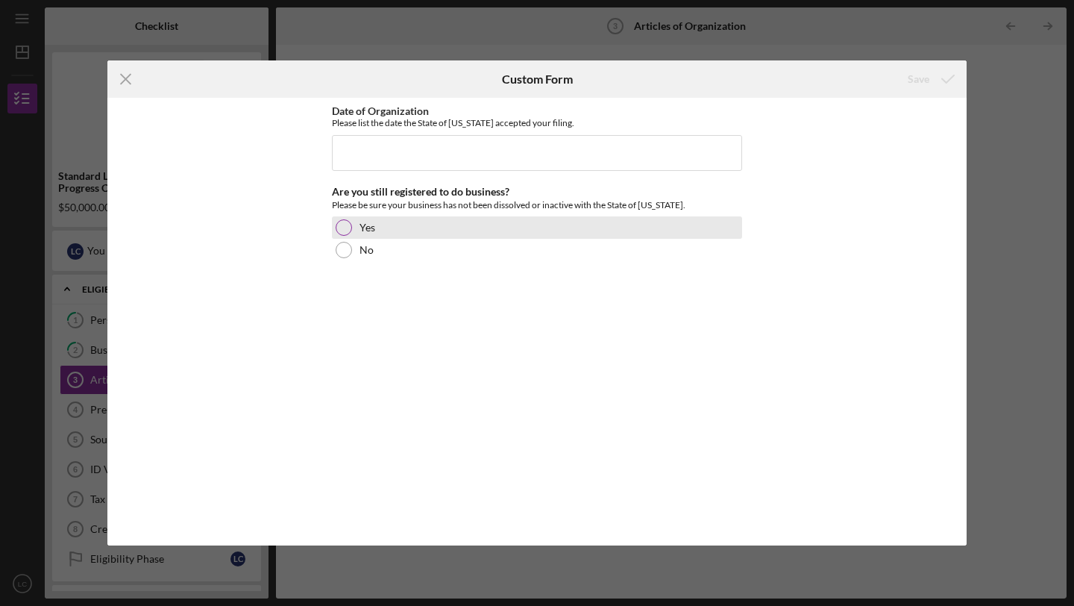
click at [346, 233] on div at bounding box center [344, 227] width 16 height 16
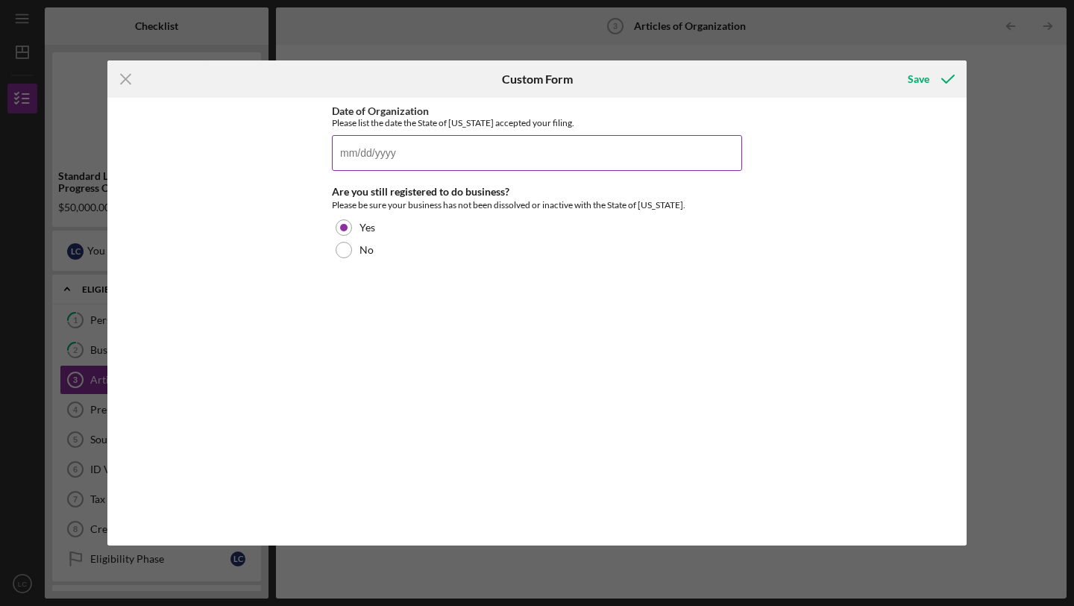
click at [467, 151] on input "Date of Organization" at bounding box center [537, 153] width 410 height 36
type input "[DATE]"
click at [919, 77] on div "Save" at bounding box center [919, 79] width 22 height 30
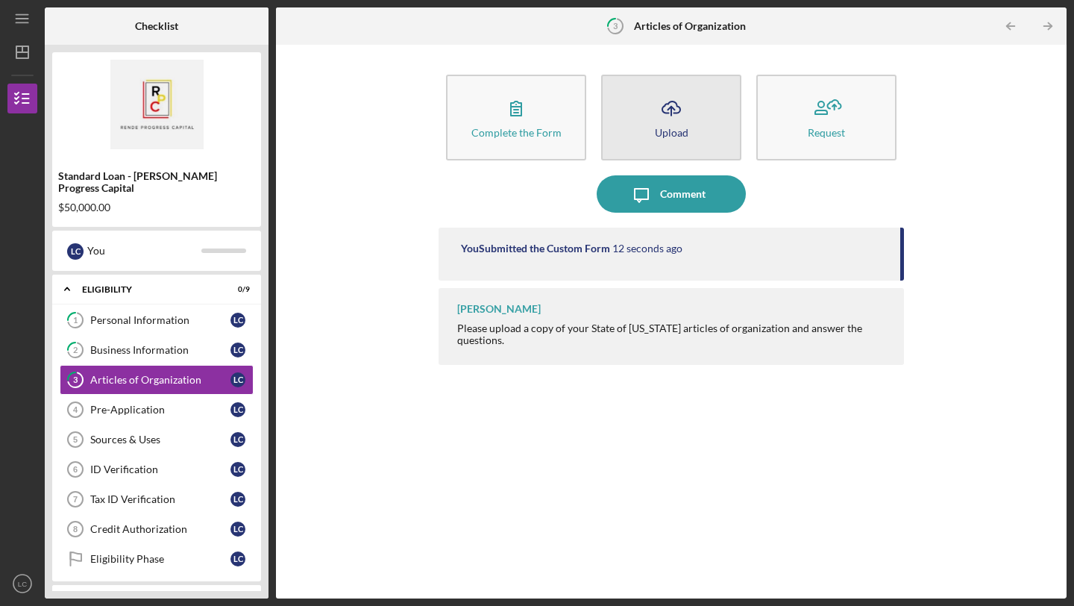
click at [657, 130] on div "Upload" at bounding box center [672, 132] width 34 height 11
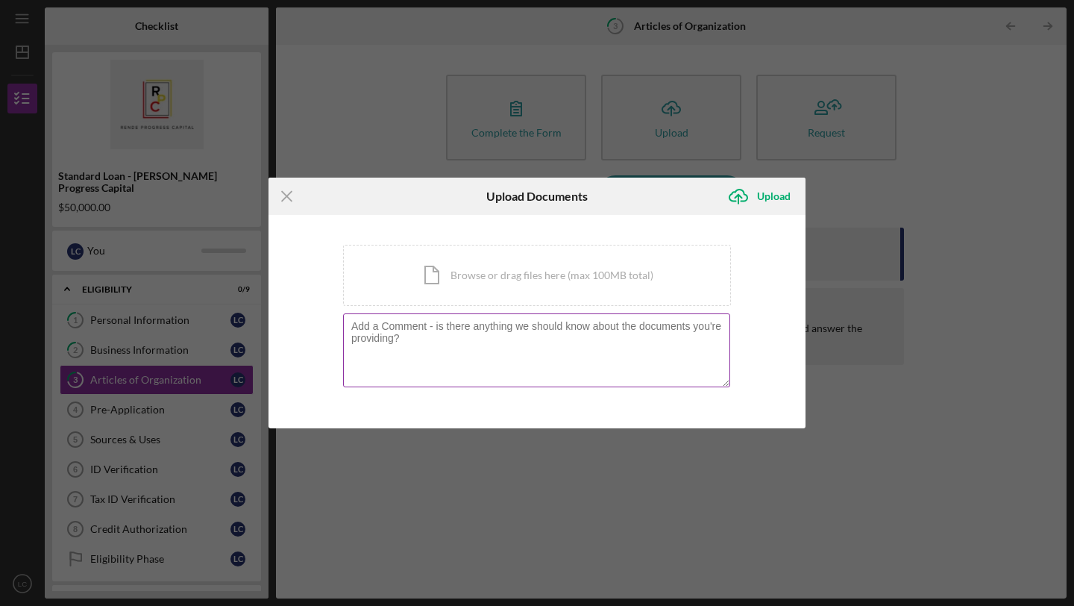
click at [660, 343] on textarea at bounding box center [536, 349] width 387 height 73
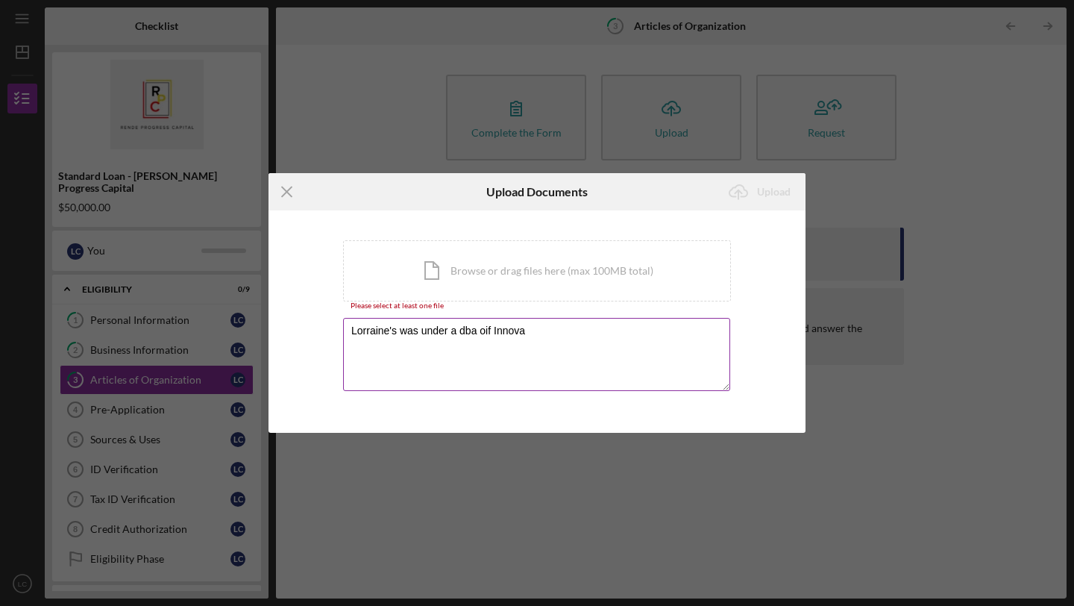
click at [487, 333] on textarea "Lorraine's was under a dba oif Innova" at bounding box center [536, 354] width 387 height 73
click at [543, 331] on textarea "Lorraine's was under a dba of Innova" at bounding box center [536, 354] width 387 height 73
click at [390, 338] on textarea "Lorraine's was under a dba of Innovation, in [DATE] we removed [PERSON_NAME]'sn…" at bounding box center [536, 354] width 387 height 73
click at [385, 346] on textarea "Lorraine's was under a dba of Innovation, in [DATE] we removed [PERSON_NAME]'sn…" at bounding box center [536, 354] width 387 height 73
click at [509, 343] on textarea "Lorraine's was under a dba of Innovation, in [DATE] we removed [PERSON_NAME]'sn…" at bounding box center [536, 354] width 387 height 73
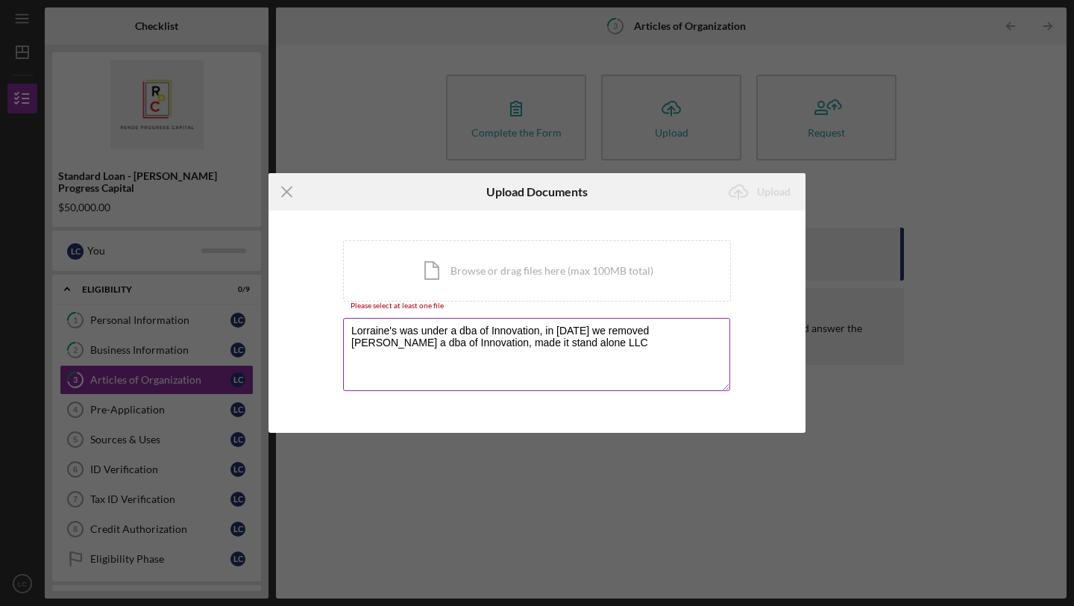
click at [564, 350] on textarea "Lorraine's was under a dba of Innovation, in [DATE] we removed [PERSON_NAME] a …" at bounding box center [536, 354] width 387 height 73
click at [694, 333] on textarea "Lorraine's was under a dba of Innovation, in [DATE] we removed [PERSON_NAME]'sn…" at bounding box center [536, 354] width 387 height 73
click at [351, 336] on textarea "Lorraine's was under a dba of Innovation, in [DATE] we removed Lorraine's as a …" at bounding box center [536, 354] width 387 height 73
click at [404, 364] on textarea "In [DATE] Lorraine's was under a dba of Innovation, in [DATE] we removed Lorrai…" at bounding box center [536, 354] width 387 height 73
type textarea "In [DATE] Lorraine's was under a dba of Innovation, in [DATE] we removed Lorrai…"
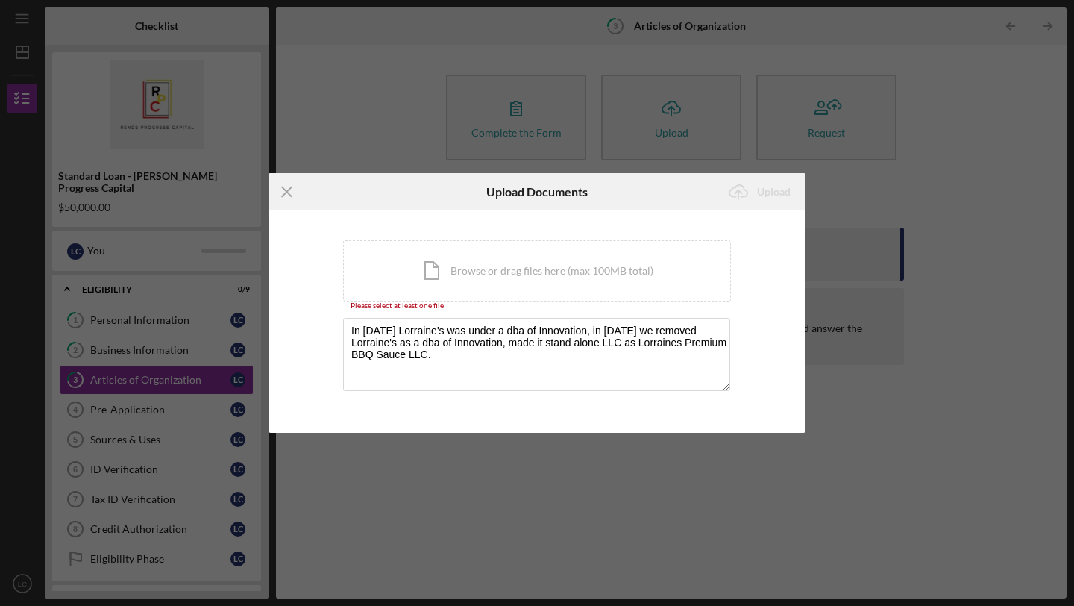
click at [423, 162] on div "Icon/Menu Close Upload Documents Icon/Upload Upload You're uploading documents …" at bounding box center [537, 303] width 1074 height 606
click at [668, 136] on div "Icon/Menu Close Upload Documents Icon/Upload Upload You're uploading documents …" at bounding box center [537, 303] width 1074 height 606
click at [536, 260] on div "Icon/Document Browse or drag files here (max 100MB total) Tap to choose files o…" at bounding box center [537, 270] width 388 height 61
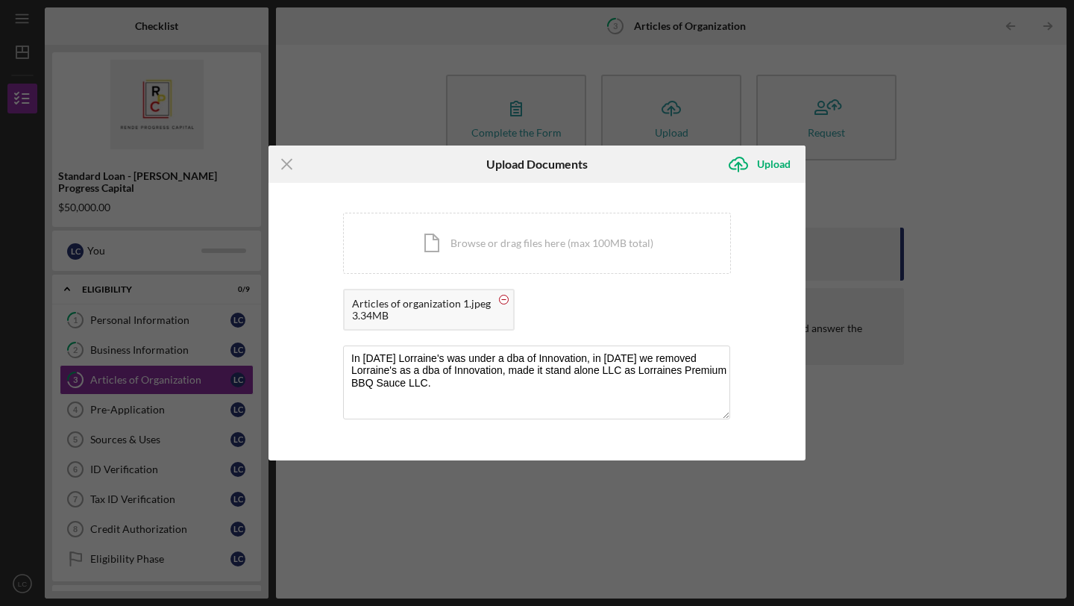
click at [500, 300] on circle at bounding box center [504, 299] width 9 height 9
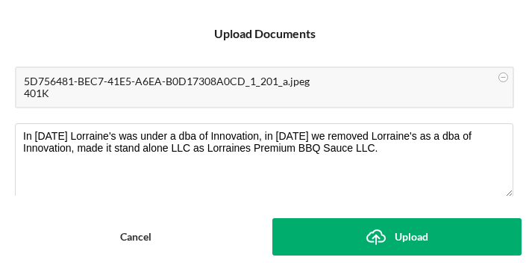
scroll to position [107, 0]
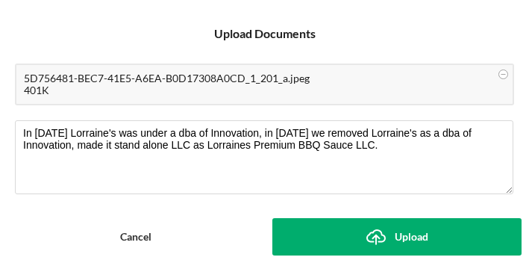
click at [354, 233] on button "Icon/Upload Upload" at bounding box center [397, 236] width 250 height 37
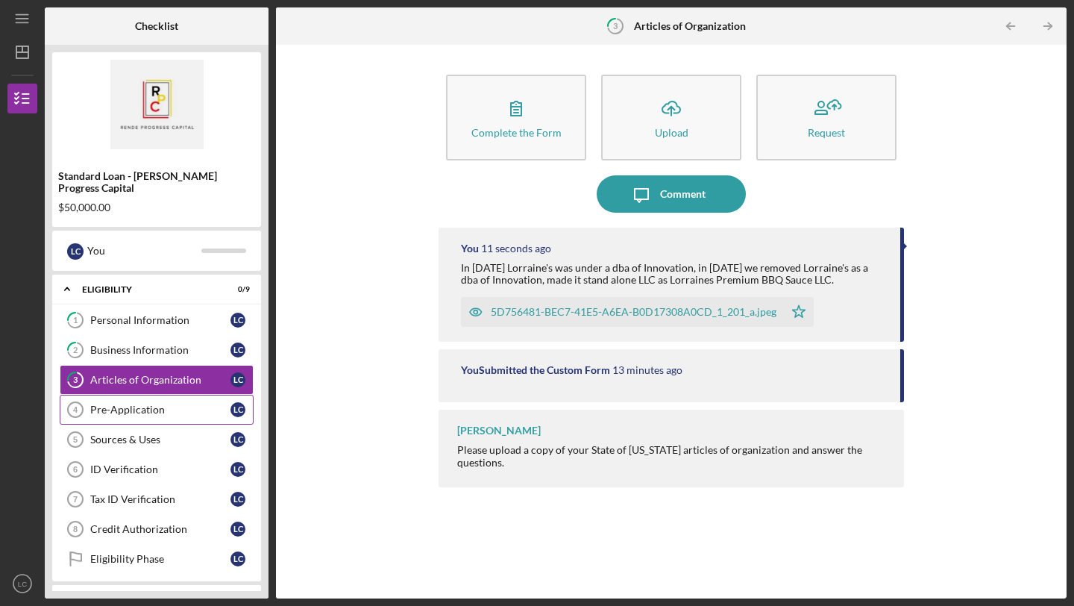
click at [170, 403] on div "Pre-Application" at bounding box center [160, 409] width 140 height 12
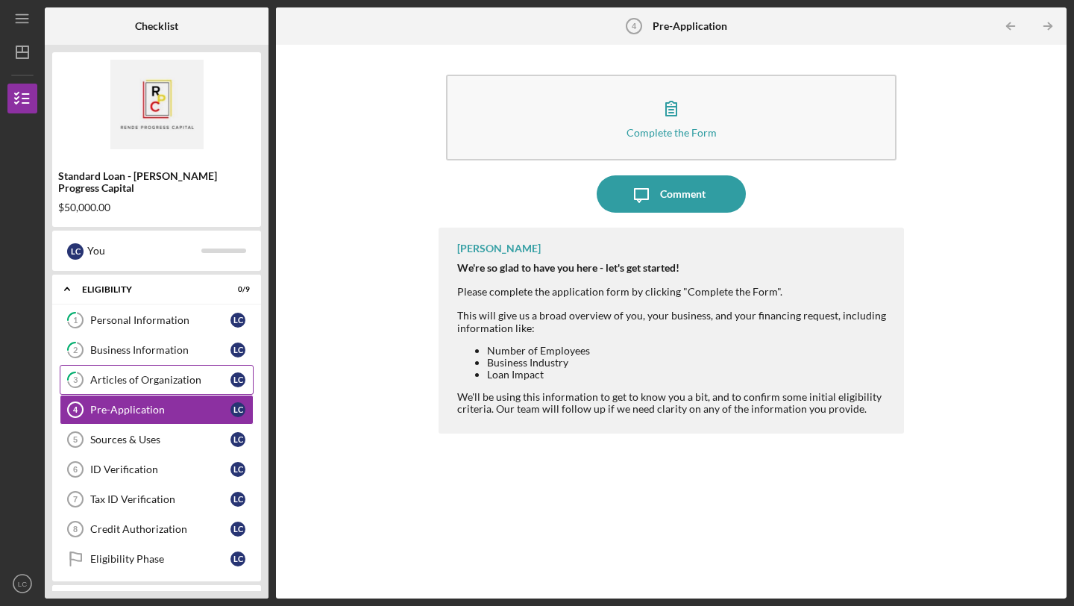
click at [141, 374] on div "Articles of Organization" at bounding box center [160, 380] width 140 height 12
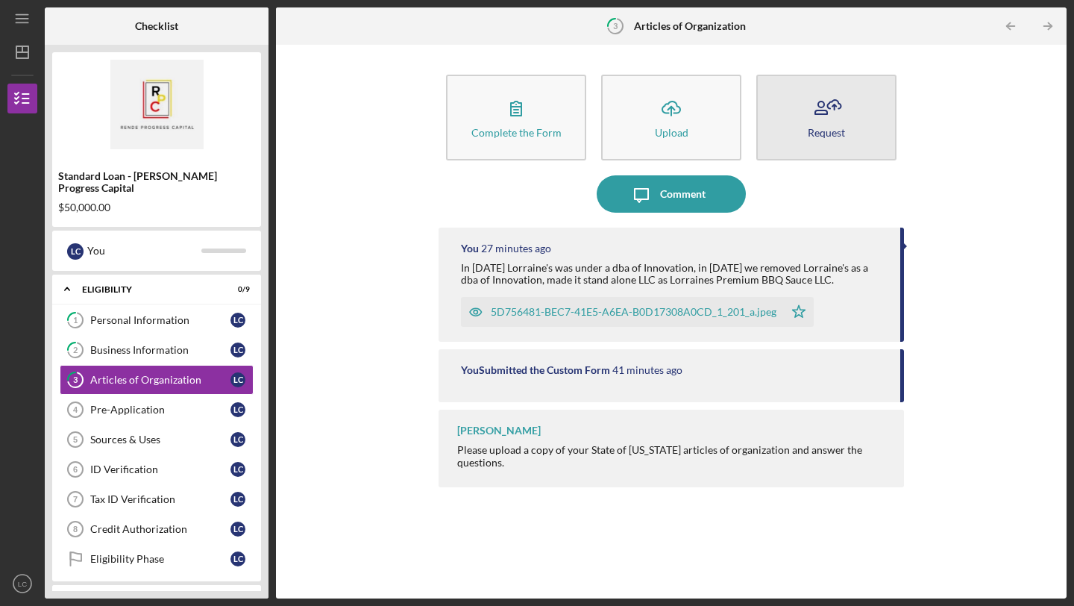
click at [852, 134] on button "Request" at bounding box center [826, 118] width 140 height 86
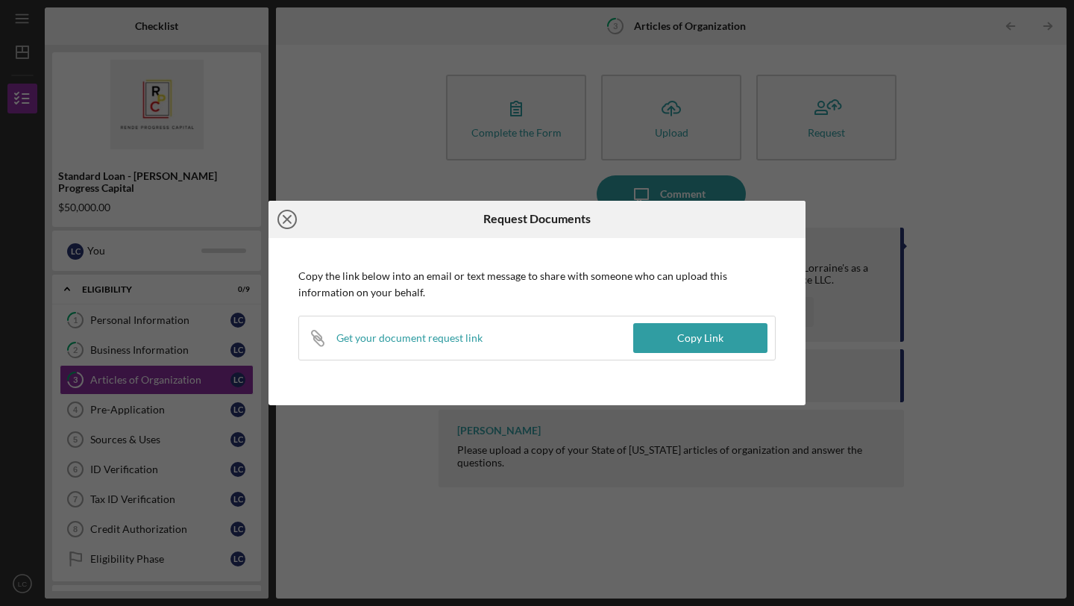
click at [286, 222] on icon "Icon/Close" at bounding box center [287, 219] width 37 height 37
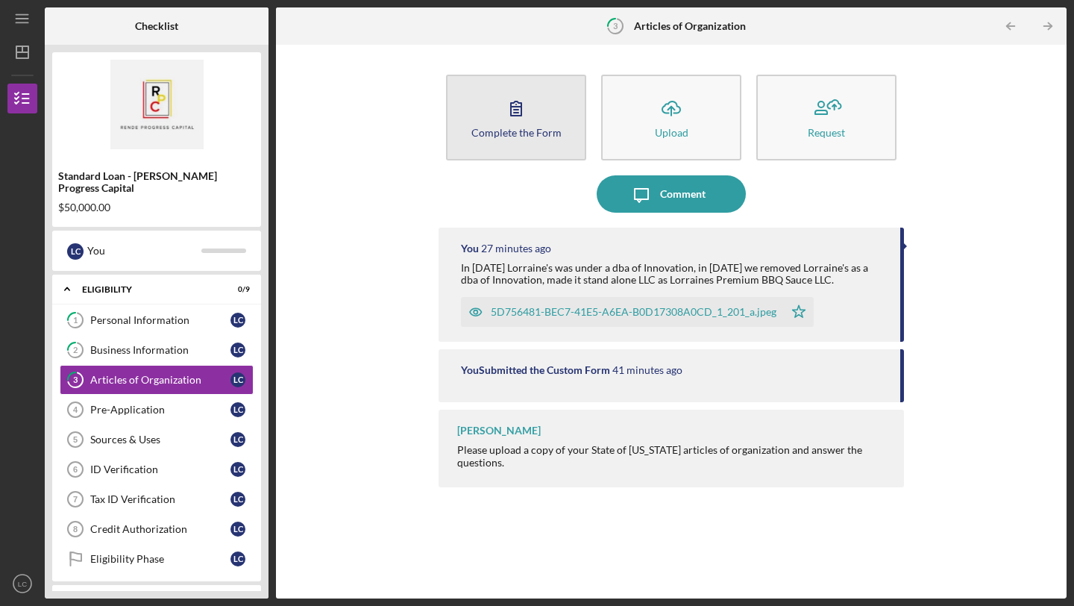
click at [538, 129] on div "Complete the Form" at bounding box center [516, 132] width 90 height 11
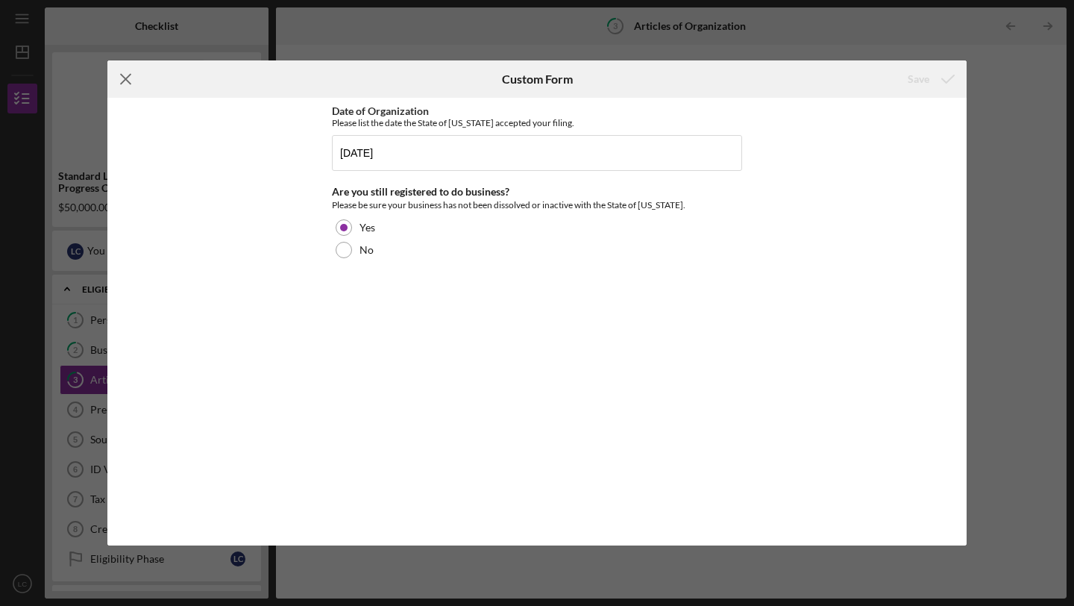
click at [125, 78] on line at bounding box center [126, 80] width 10 height 10
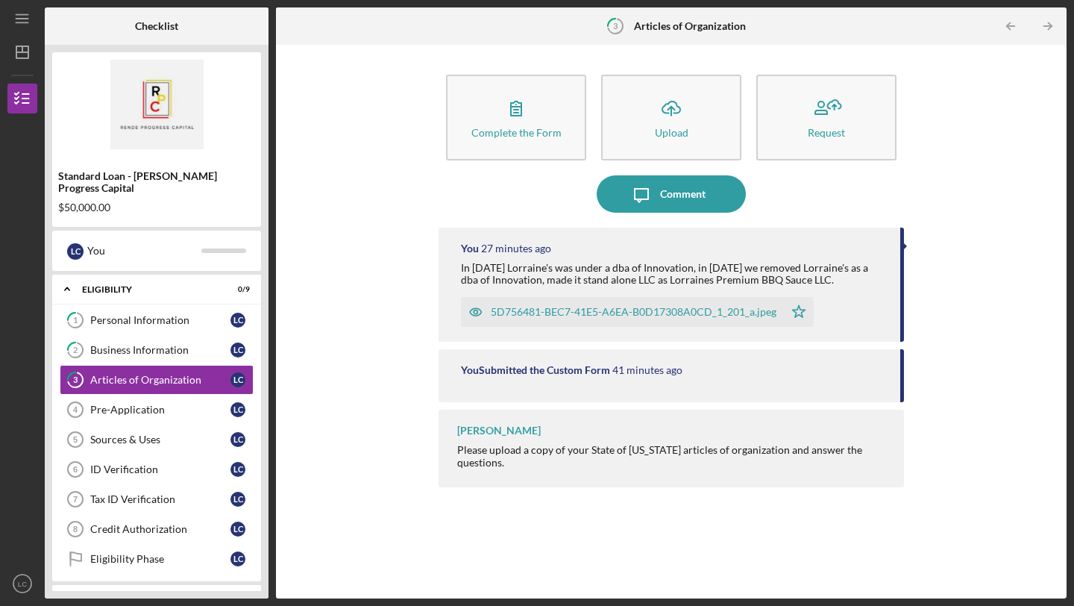
click at [600, 320] on div "5D756481-BEC7-41E5-A6EA-B0D17308A0CD_1_201_a.jpeg" at bounding box center [622, 312] width 323 height 30
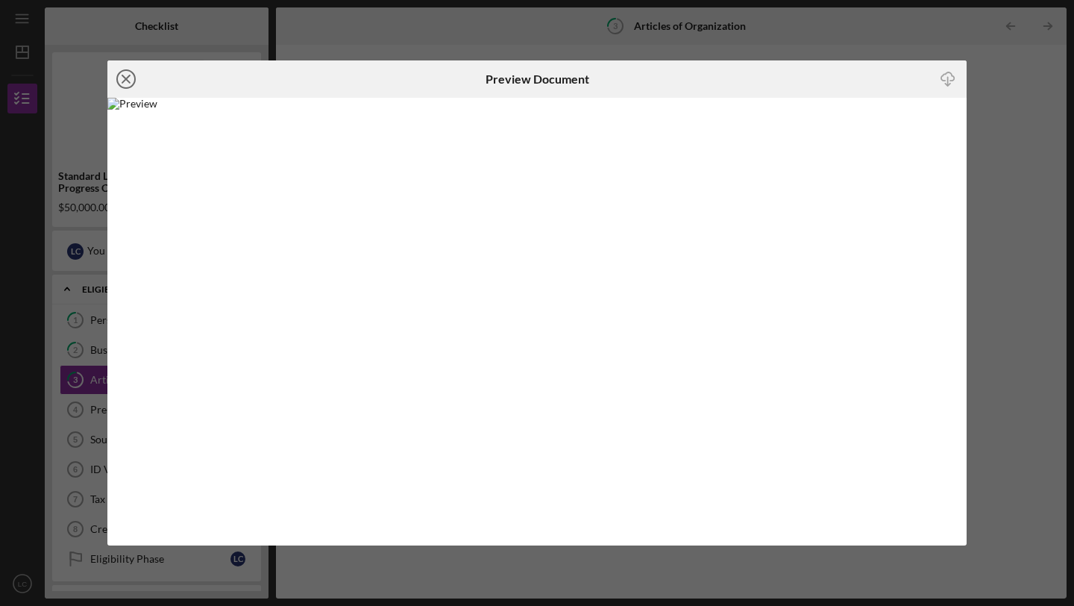
click at [125, 85] on icon "Icon/Close" at bounding box center [125, 78] width 37 height 37
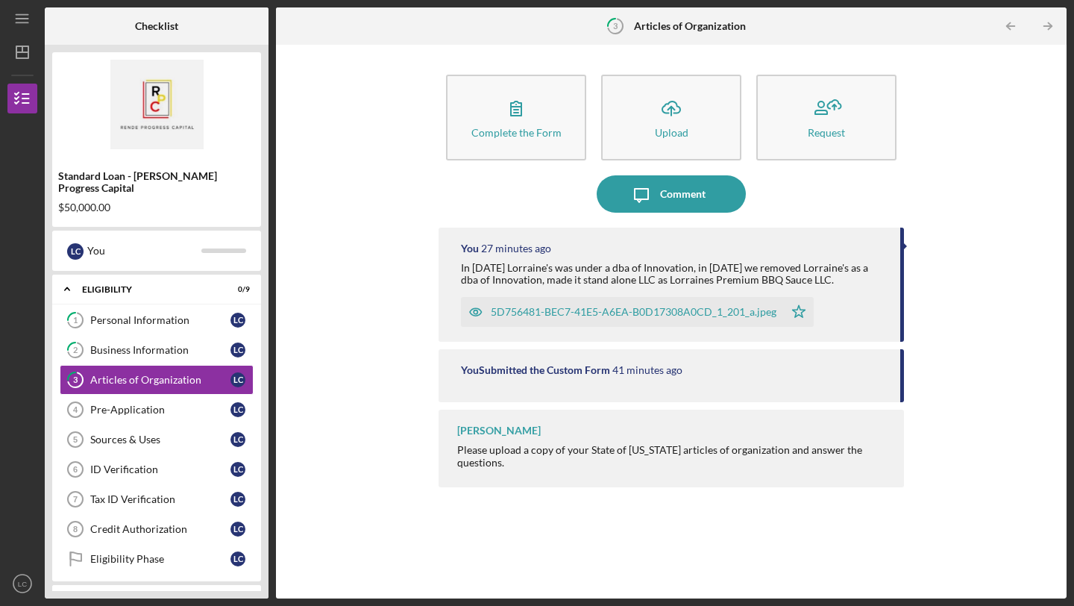
click at [775, 269] on div "In [DATE] Lorraine's was under a dba of Innovation, in [DATE] we removed Lorrai…" at bounding box center [673, 274] width 424 height 24
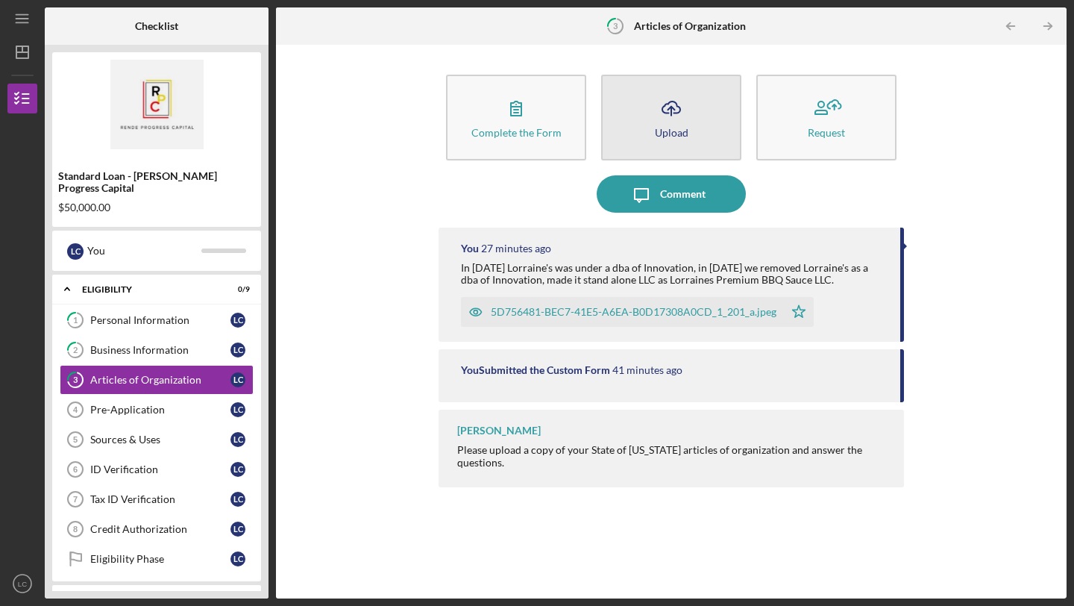
click at [683, 127] on div "Upload" at bounding box center [672, 132] width 34 height 11
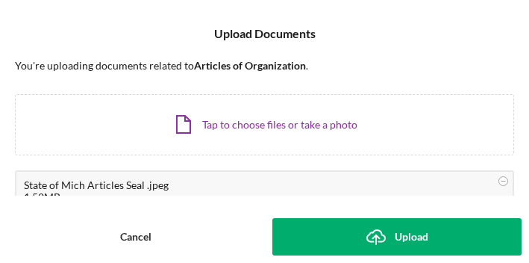
click at [412, 244] on div "Upload" at bounding box center [412, 236] width 34 height 37
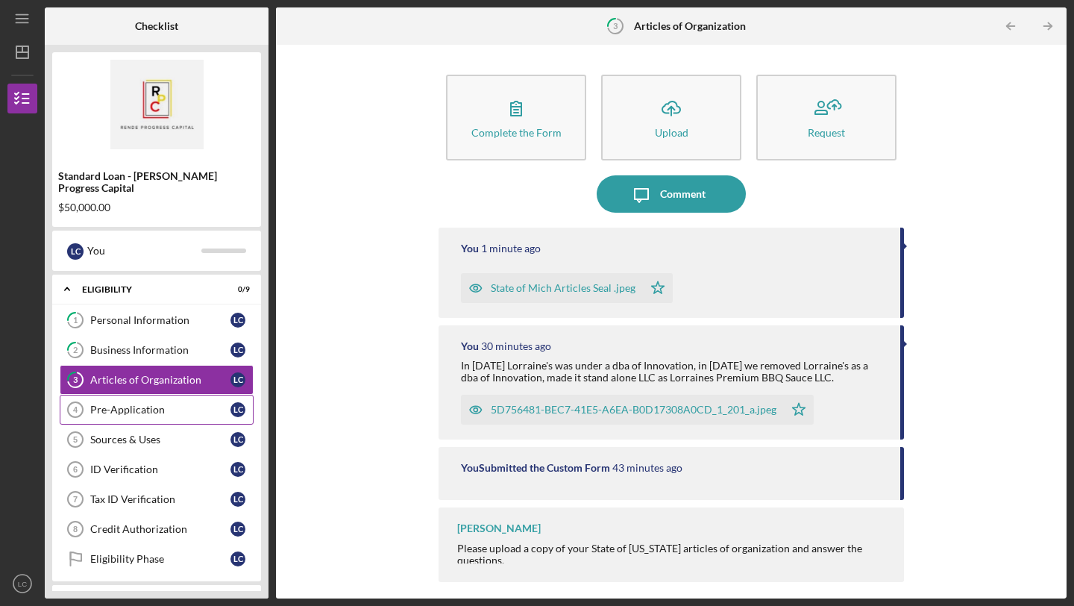
click at [150, 403] on div "Pre-Application" at bounding box center [160, 409] width 140 height 12
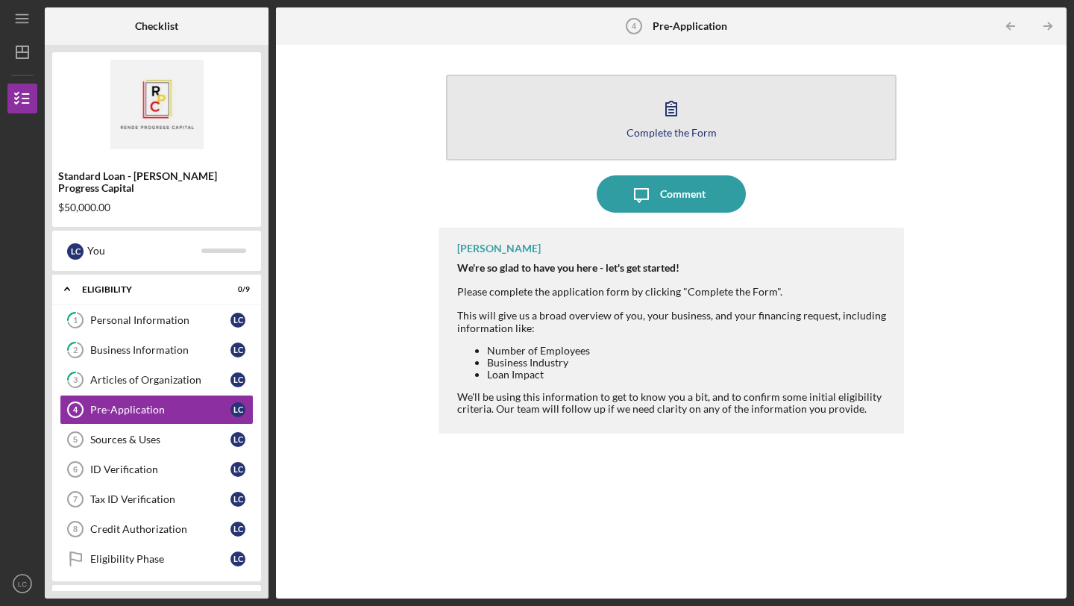
click at [685, 117] on icon "button" at bounding box center [671, 108] width 37 height 37
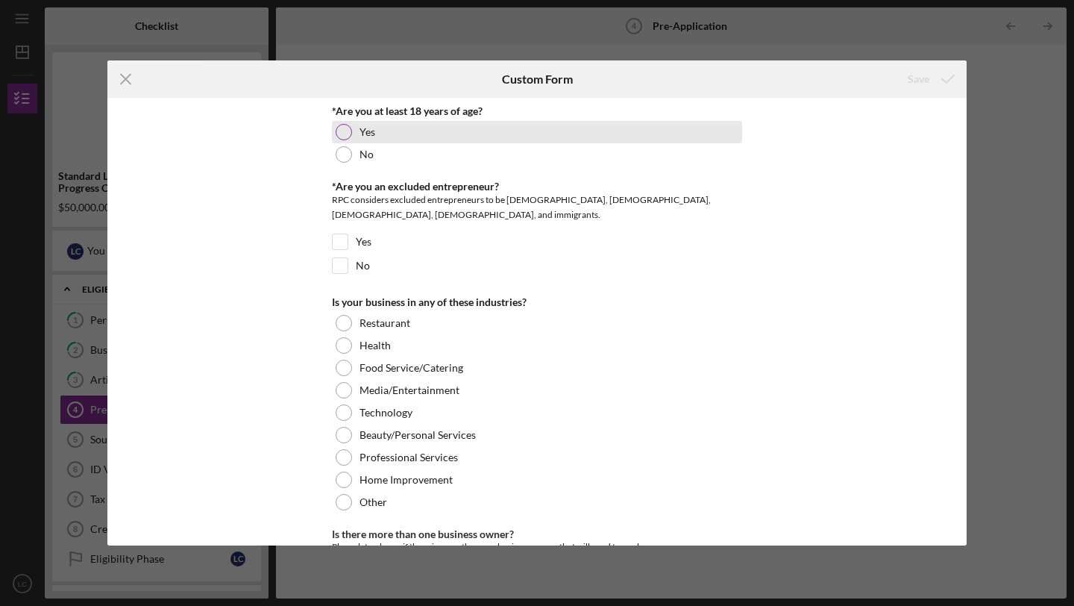
click at [337, 129] on div at bounding box center [344, 132] width 16 height 16
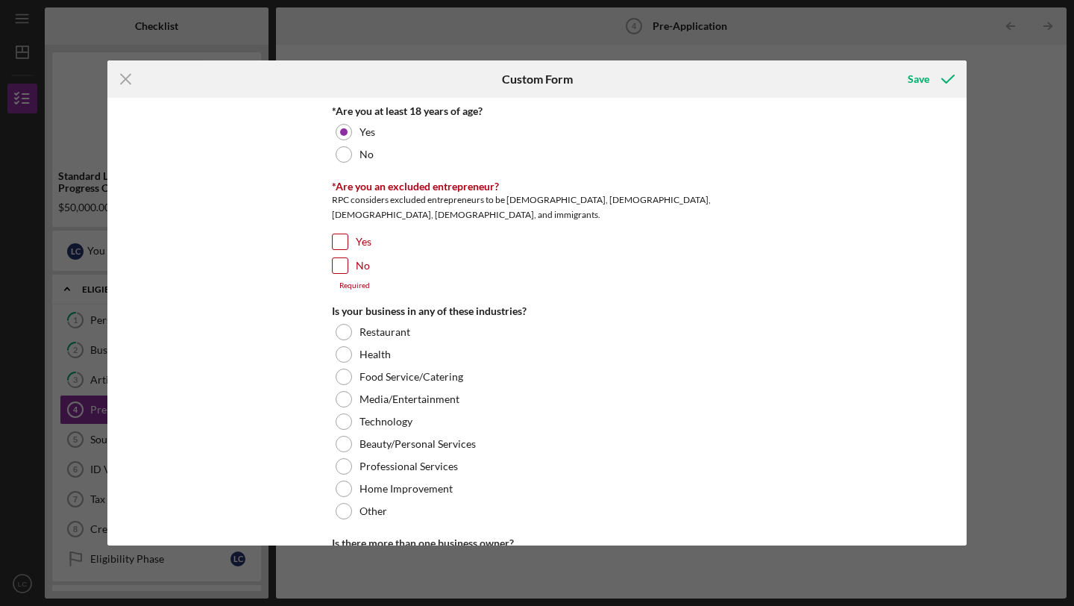
click at [339, 269] on input "No" at bounding box center [340, 265] width 15 height 15
checkbox input "true"
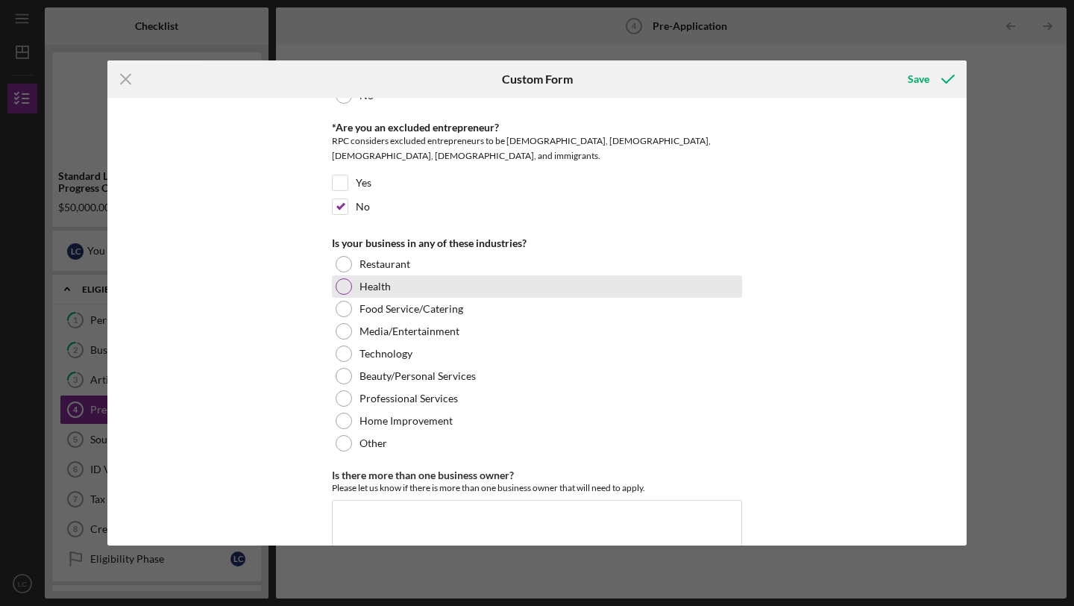
scroll to position [61, 0]
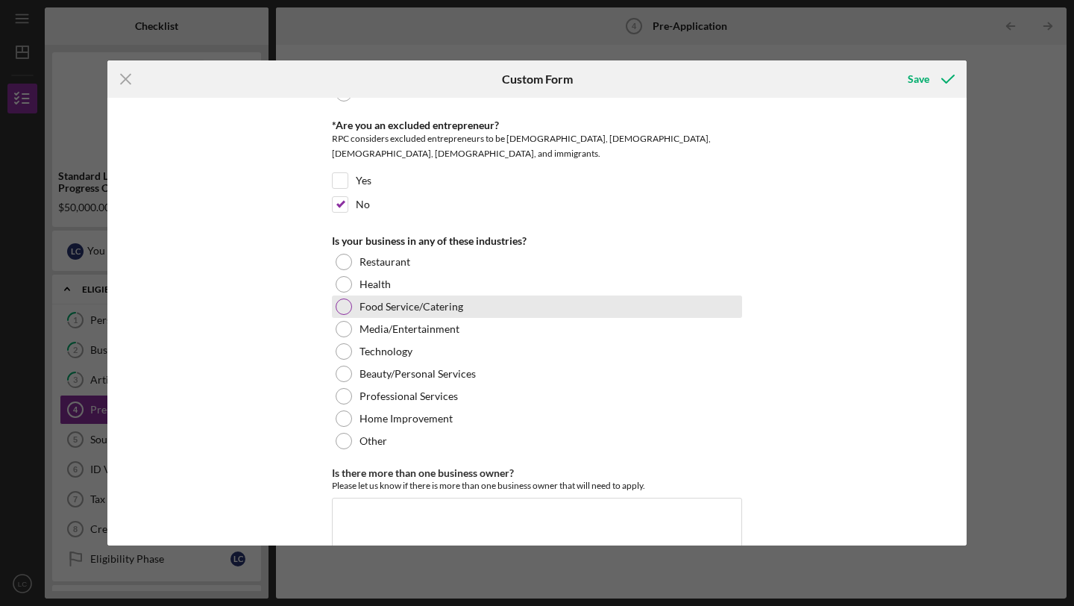
click at [342, 310] on div at bounding box center [344, 306] width 16 height 16
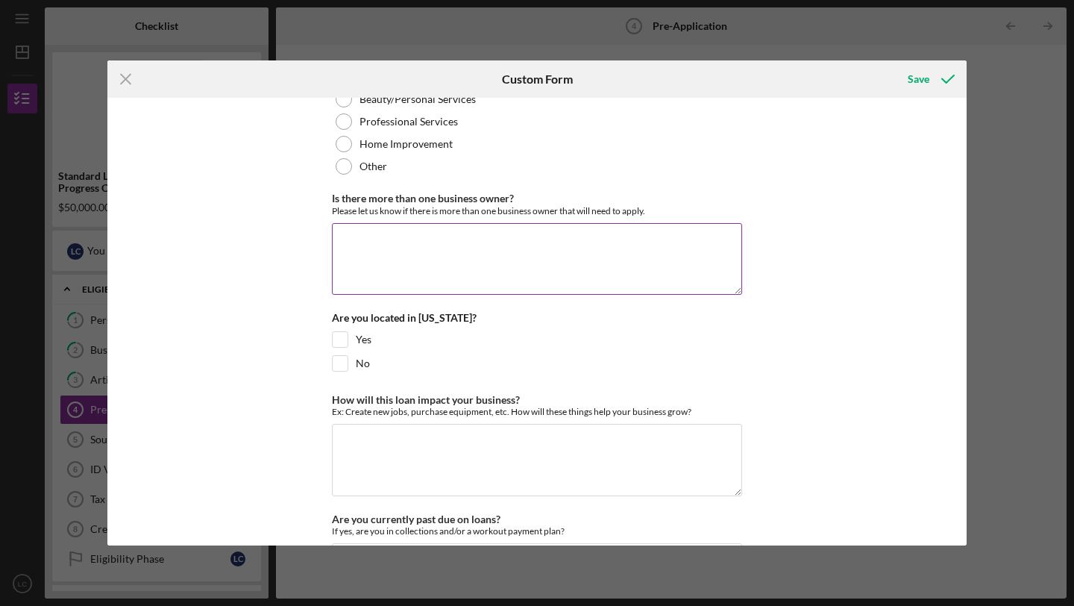
scroll to position [364, 0]
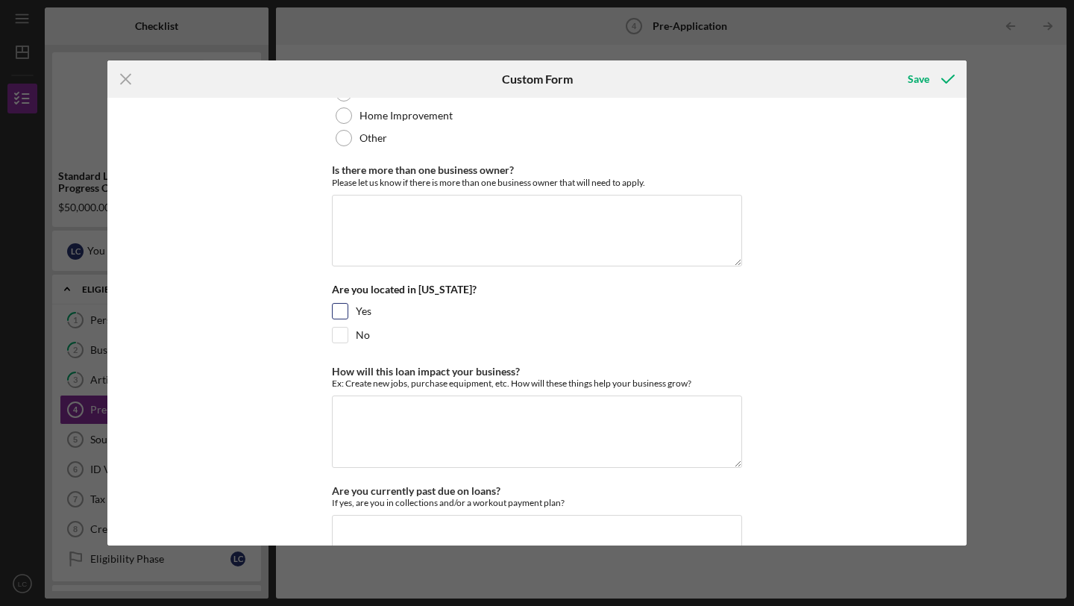
click at [333, 307] on input "Yes" at bounding box center [340, 311] width 15 height 15
checkbox input "true"
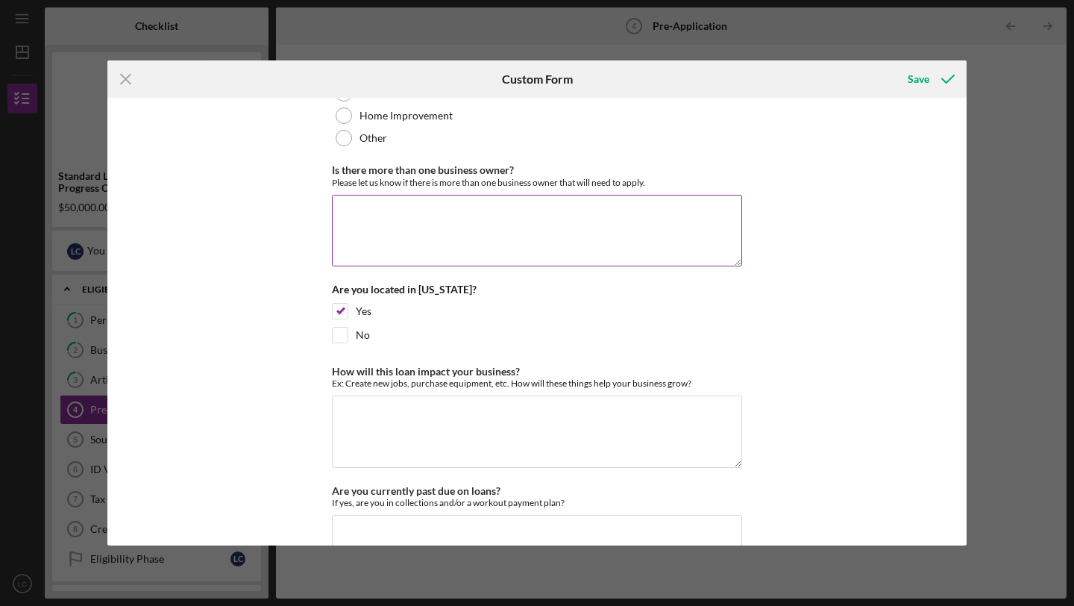
click at [363, 224] on textarea "Is there more than one business owner?" at bounding box center [537, 231] width 410 height 72
type textarea "No"
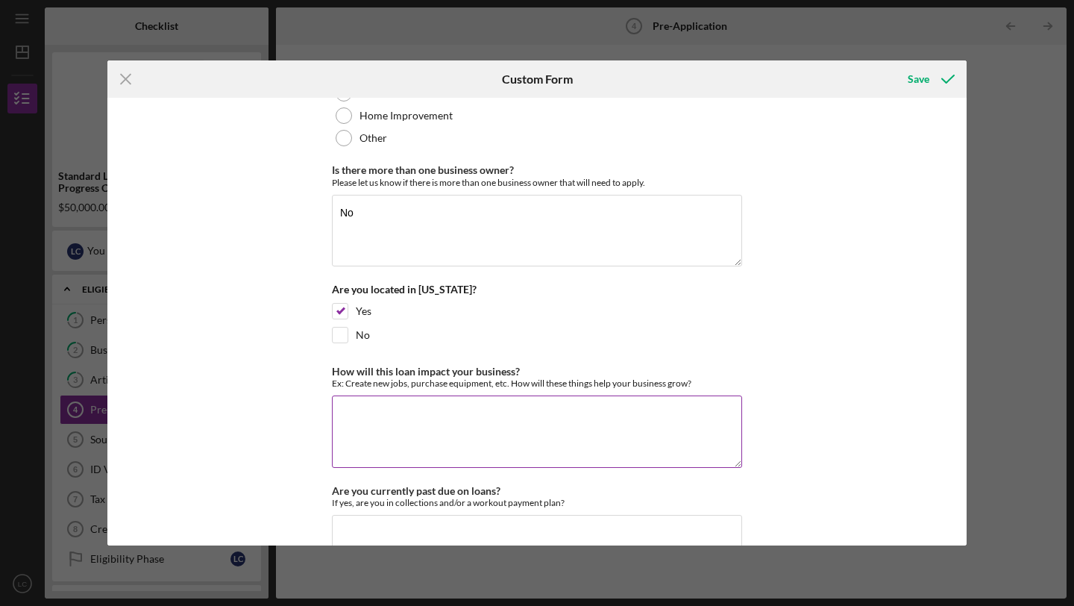
click at [396, 409] on textarea "How will this loan impact your business?" at bounding box center [537, 431] width 410 height 72
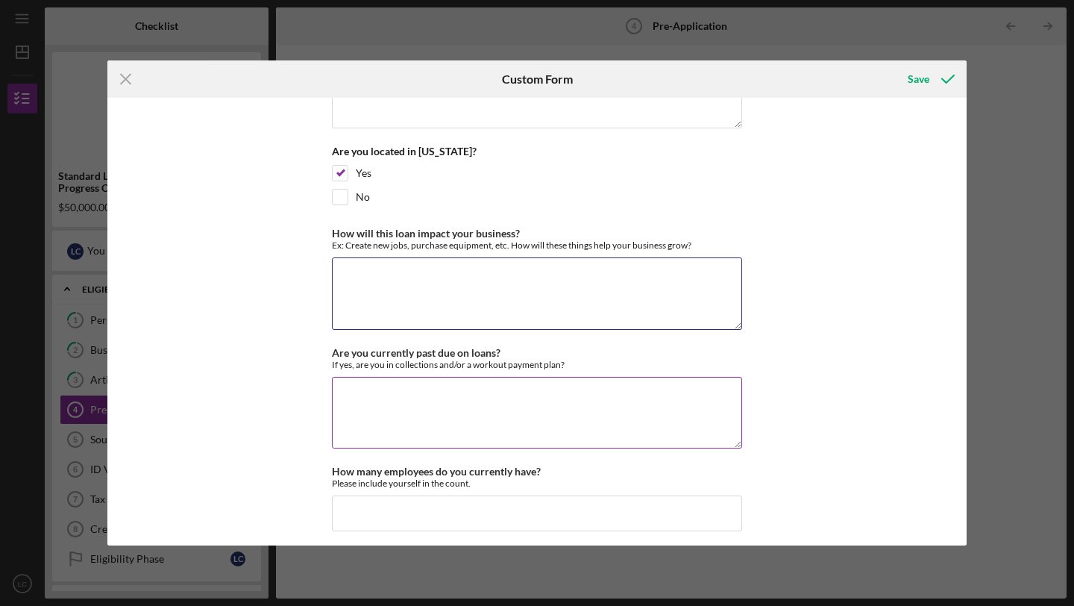
scroll to position [497, 0]
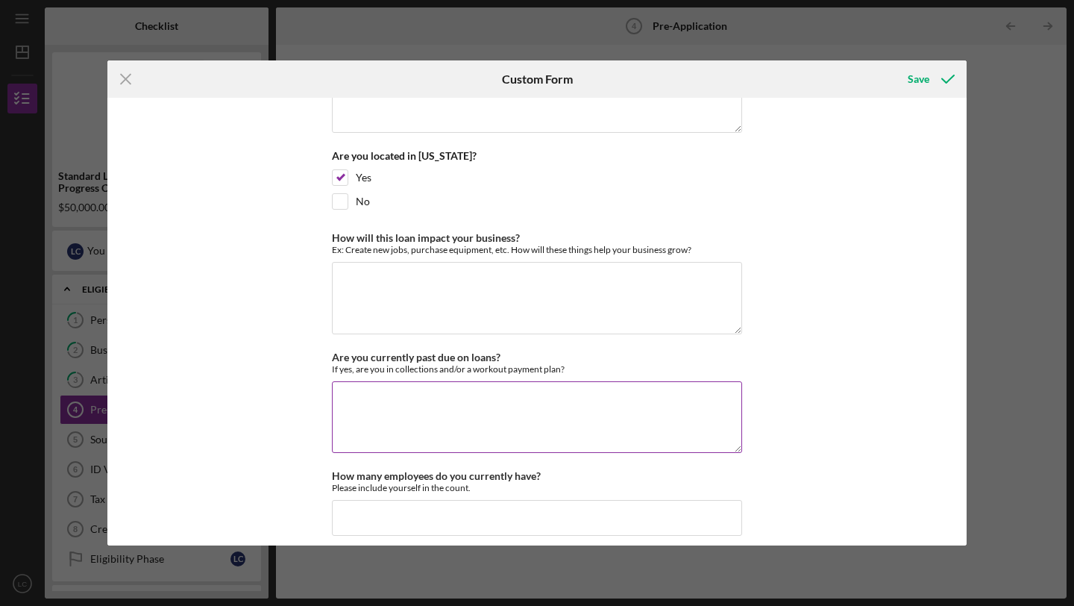
click at [398, 398] on textarea "Are you currently past due on loans?" at bounding box center [537, 417] width 410 height 72
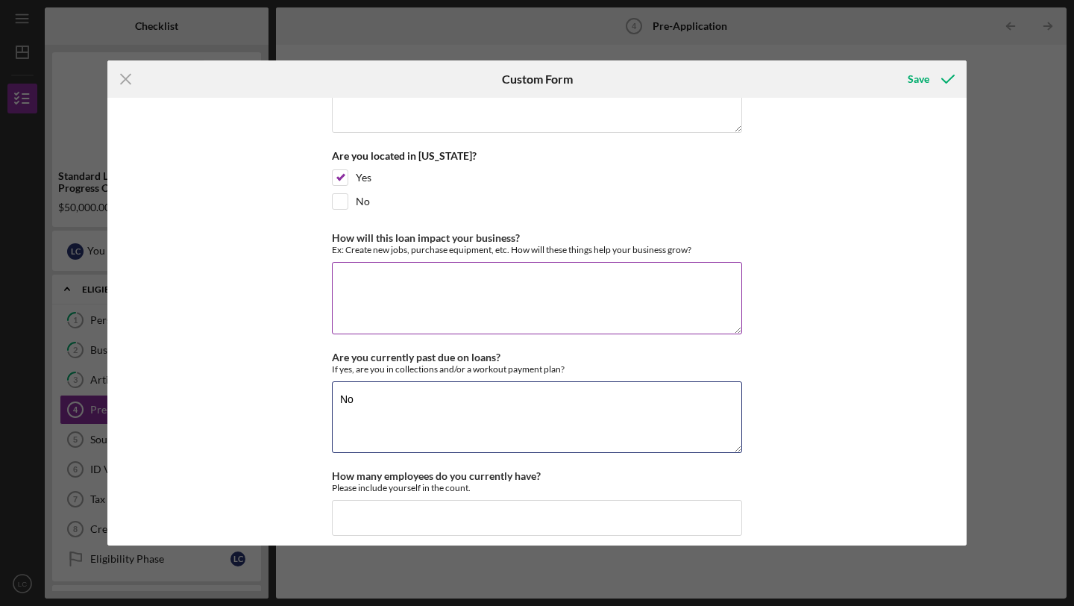
type textarea "No"
click at [377, 298] on textarea "How will this loan impact your business?" at bounding box center [537, 298] width 410 height 72
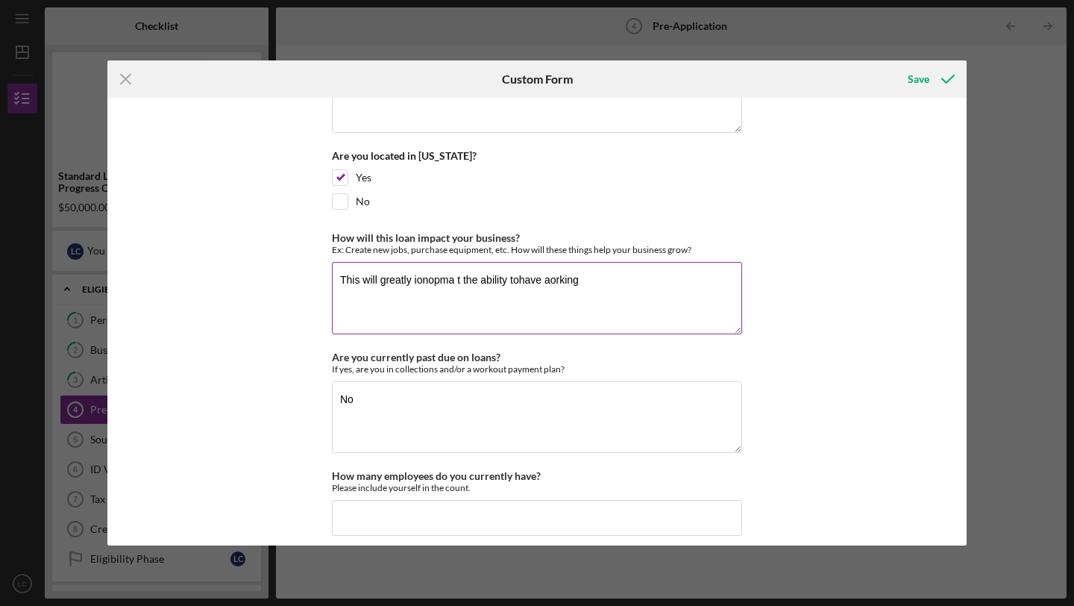
click at [448, 281] on textarea "This will greatly ionopma t the ability tohave aorking" at bounding box center [537, 298] width 410 height 72
click at [451, 281] on textarea "This will greatly ionopma t the ability tohave aorking" at bounding box center [537, 298] width 410 height 72
click at [603, 283] on textarea "This will greatly impact the abili t the ability tohave aorking" at bounding box center [537, 298] width 410 height 72
click at [564, 277] on textarea "This will greatly impact the ability to have wiorking captial" at bounding box center [537, 298] width 410 height 72
click at [597, 278] on textarea "This will greatly impact the ability to have working g captial" at bounding box center [537, 298] width 410 height 72
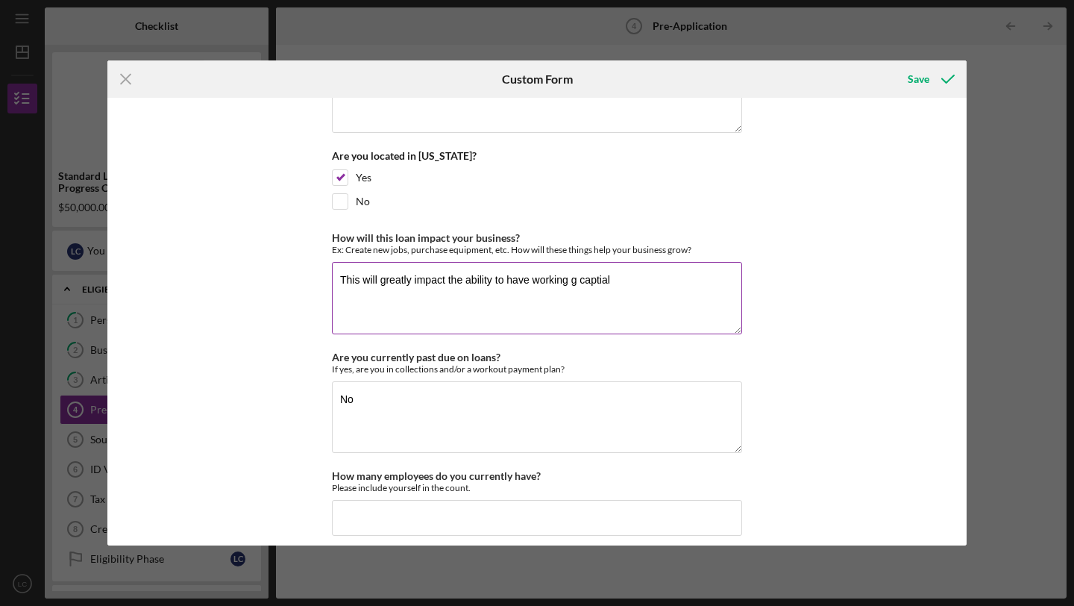
click at [576, 280] on textarea "This will greatly impact the ability to have working g captial" at bounding box center [537, 298] width 410 height 72
click at [583, 283] on textarea "This will greatly impact the ability to have working captial" at bounding box center [537, 298] width 410 height 72
click at [622, 282] on textarea "This will greatly impact the ability to have working capitial" at bounding box center [537, 298] width 410 height 72
click at [640, 280] on textarea "This will greatly impact the ability to have working capital, increae our prese…" at bounding box center [537, 298] width 410 height 72
click at [729, 281] on textarea "This will greatly impact the ability to have working capital, increase our pres…" at bounding box center [537, 298] width 410 height 72
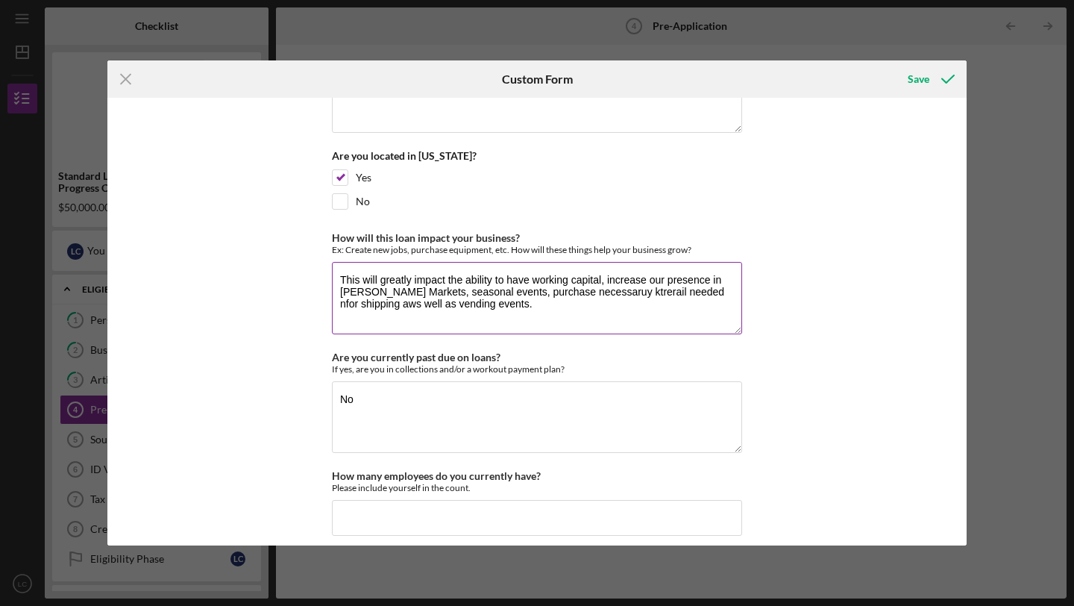
click at [597, 291] on textarea "This will greatly impact the ability to have working capital, increase our pres…" at bounding box center [537, 298] width 410 height 72
click at [636, 293] on textarea "This will greatly impact the ability to have working capital, increase our pres…" at bounding box center [537, 298] width 410 height 72
click at [691, 295] on textarea "This will greatly impact the ability to have working capital, increase our pres…" at bounding box center [537, 298] width 410 height 72
click at [395, 306] on textarea "This will greatly impact the ability to have working capital, increase our pres…" at bounding box center [537, 298] width 410 height 72
click at [536, 308] on textarea "This will greatly impact the ability to have working capital, increase our pres…" at bounding box center [537, 298] width 410 height 72
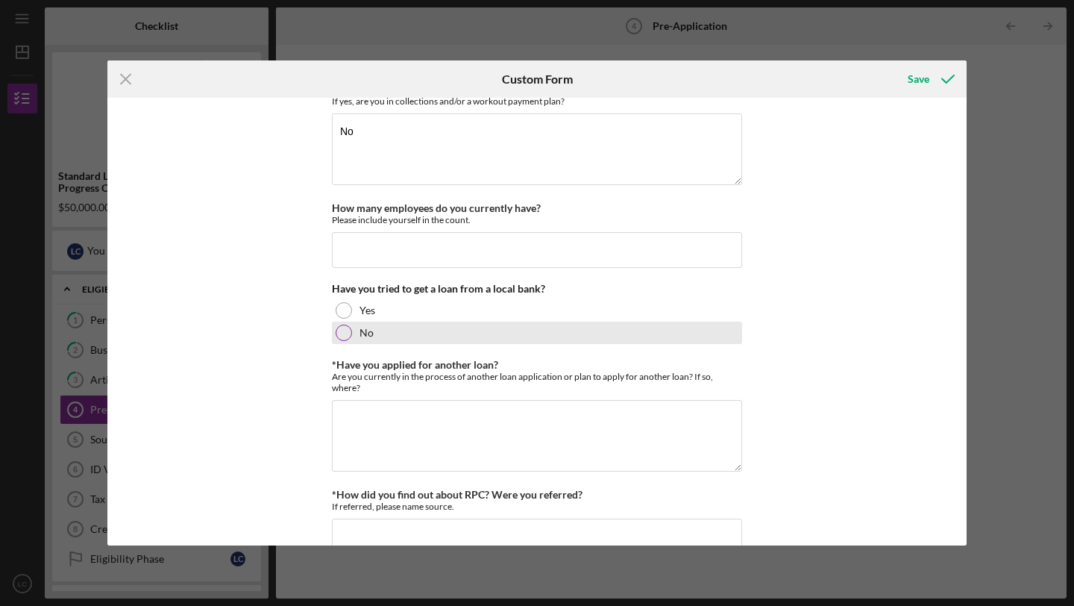
scroll to position [795, 0]
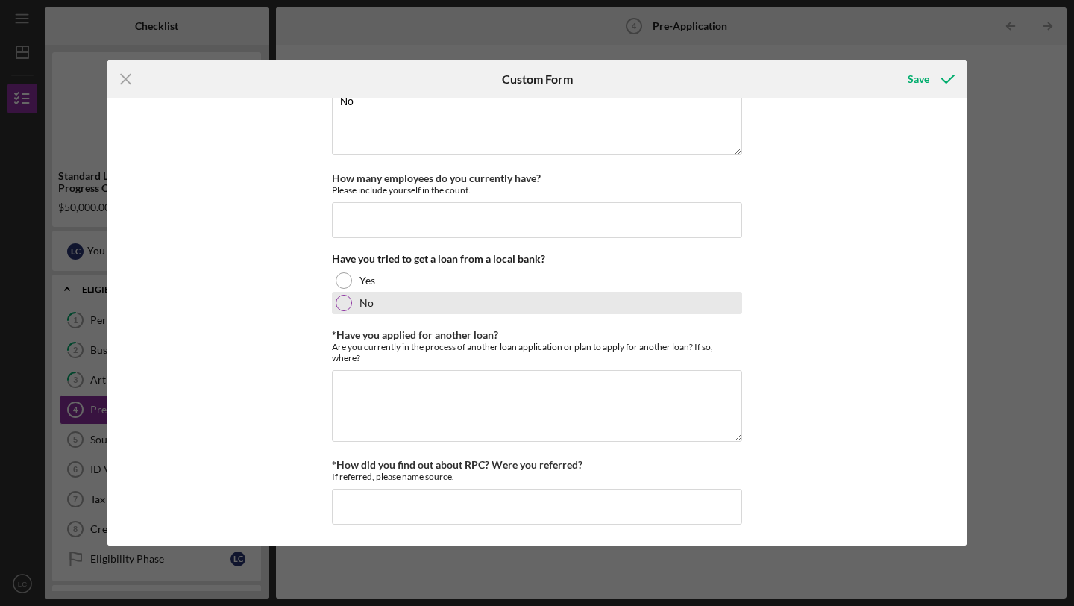
type textarea "This will greatly impact the ability to have working capital, increase our pres…"
click at [341, 300] on div at bounding box center [344, 303] width 16 height 16
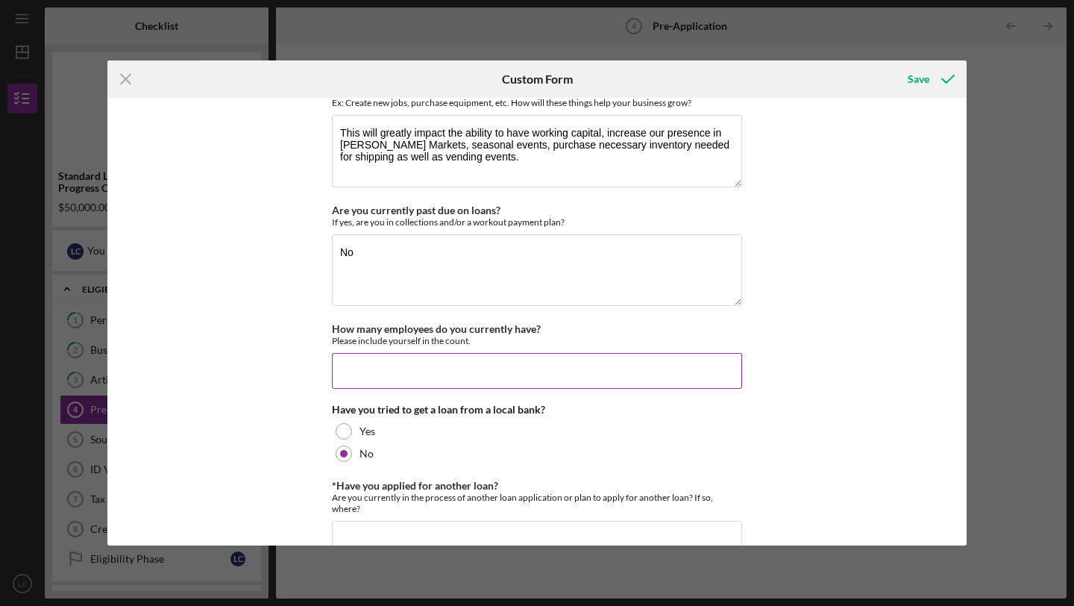
scroll to position [642, 0]
click at [429, 378] on input "How many employees do you currently have?" at bounding box center [537, 373] width 410 height 36
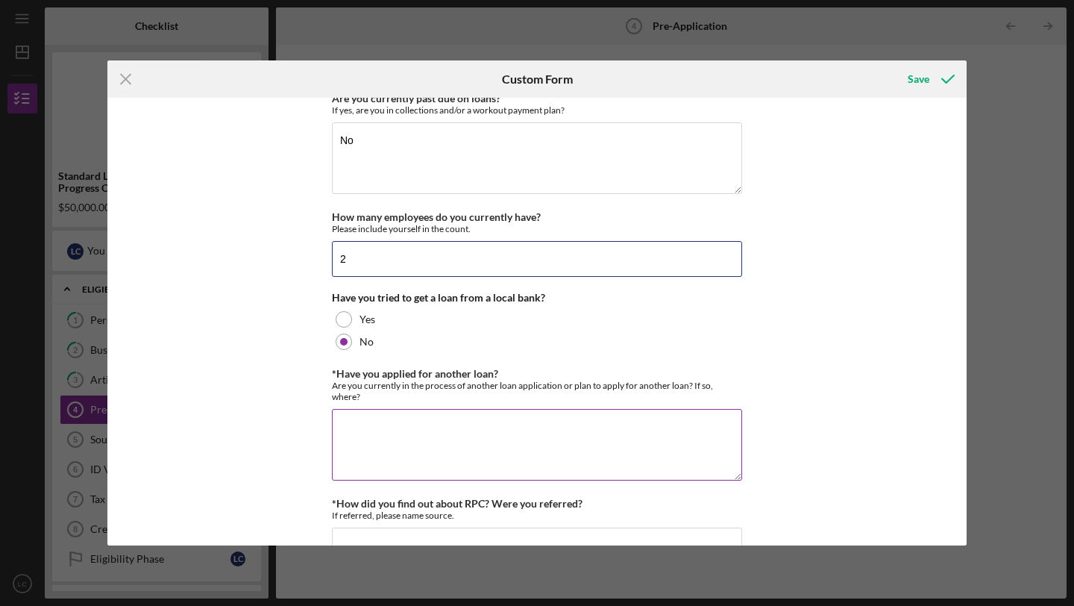
scroll to position [758, 0]
type input "2"
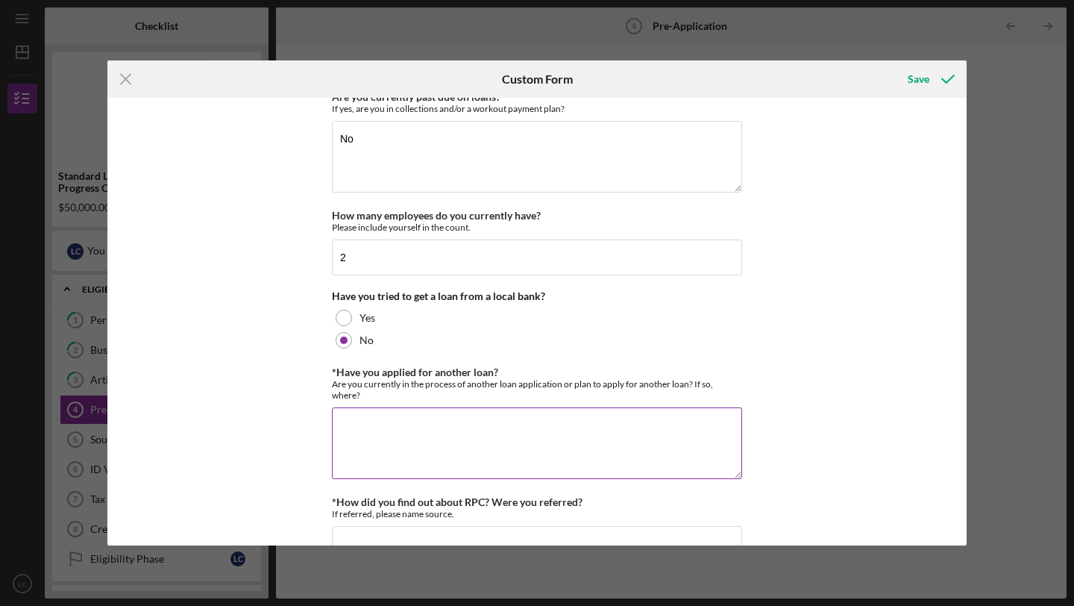
click at [529, 420] on textarea "*Have you applied for another loan?" at bounding box center [537, 443] width 410 height 72
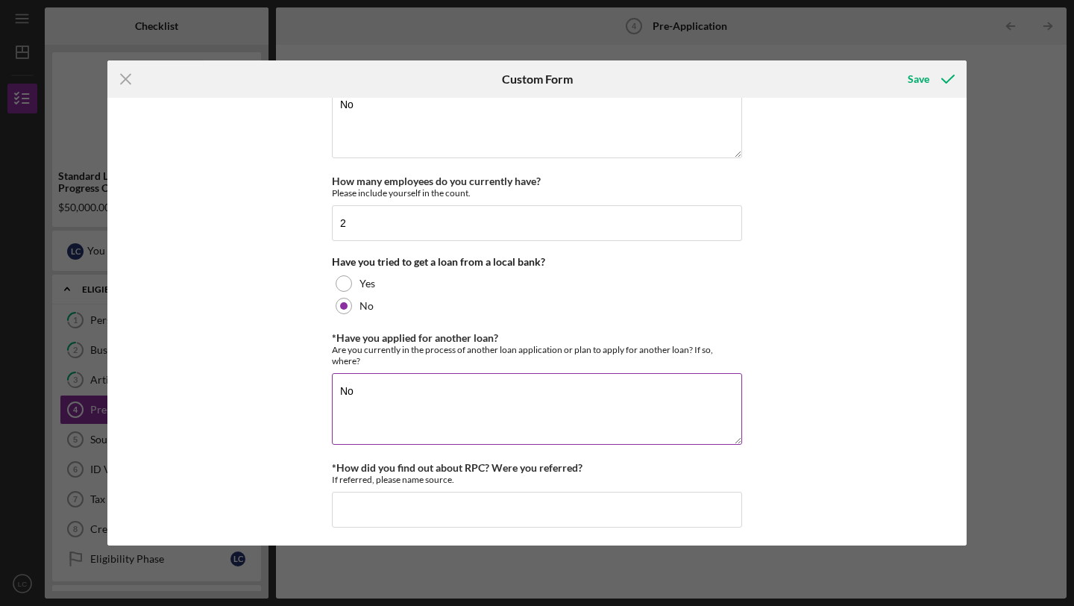
scroll to position [795, 0]
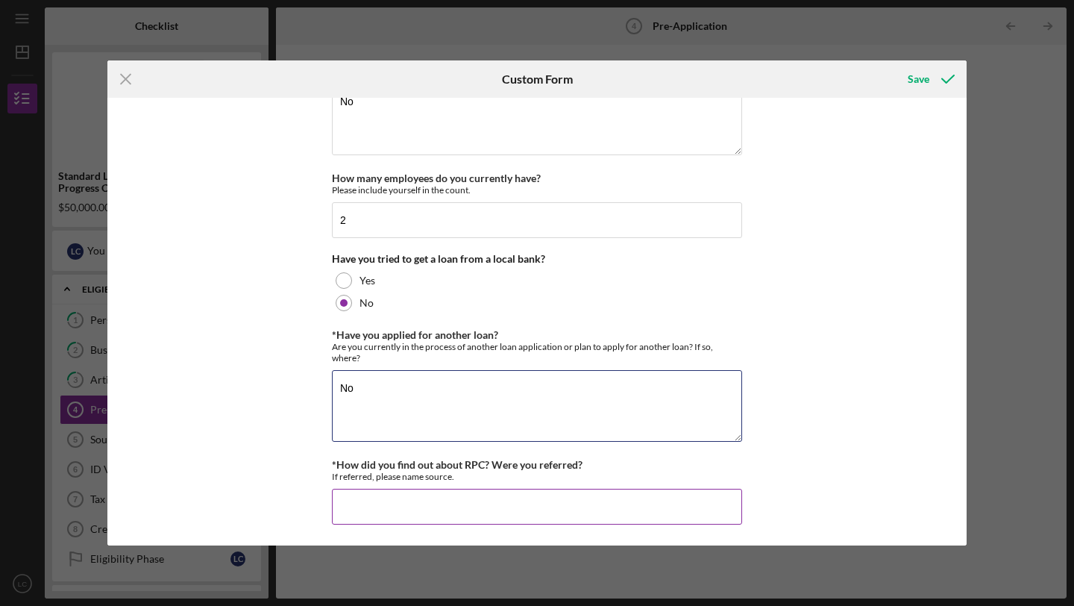
type textarea "No"
click at [420, 490] on input "*How did you find out about RPC? Were you referred?" at bounding box center [537, 507] width 410 height 36
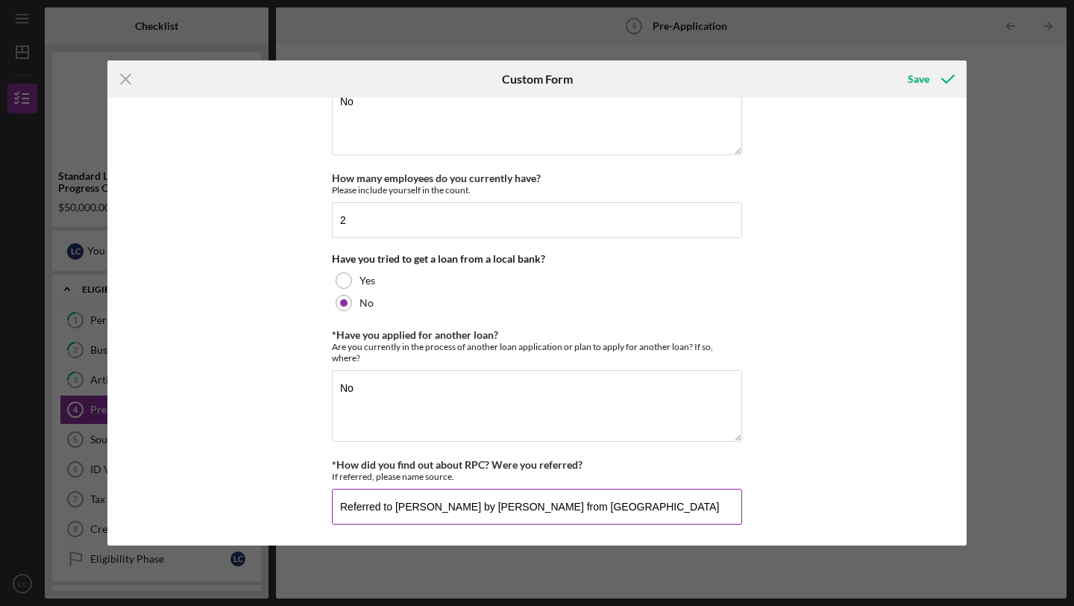
type input "Referred to [PERSON_NAME] by [PERSON_NAME] from [GEOGRAPHIC_DATA]"
drag, startPoint x: 425, startPoint y: 511, endPoint x: 342, endPoint y: 495, distance: 85.0
click at [342, 495] on input "Referred to [PERSON_NAME] by [PERSON_NAME] from [GEOGRAPHIC_DATA]" at bounding box center [537, 507] width 410 height 36
click at [516, 508] on input "Kavy from Mwijer introduced me to Wriv at the LPGA event" at bounding box center [537, 507] width 410 height 36
click at [522, 506] on input "Kavy from Mwijer introduced me to Wriv at the LPGA event" at bounding box center [537, 507] width 410 height 36
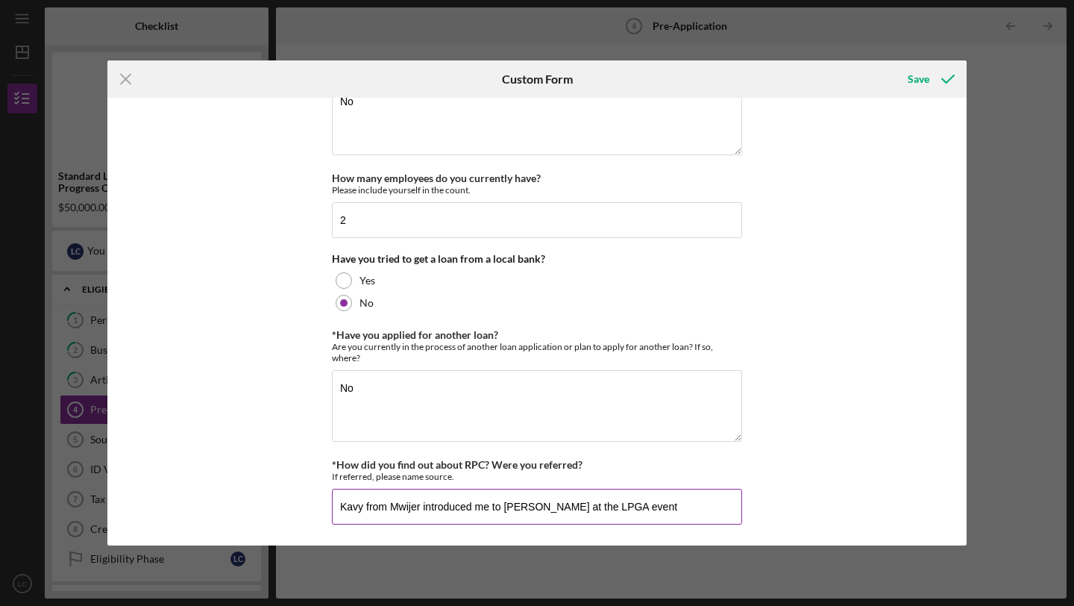
click at [405, 510] on input "Kavy from Mwijer introduced me to [PERSON_NAME] at the LPGA event" at bounding box center [537, 507] width 410 height 36
click at [417, 507] on input "Kavy from Mwijer introduced me to [PERSON_NAME] at the LPGA event" at bounding box center [537, 507] width 410 height 36
click at [644, 502] on input "Kavy from Meijer introduced me to [PERSON_NAME] at the LPGA event" at bounding box center [537, 507] width 410 height 36
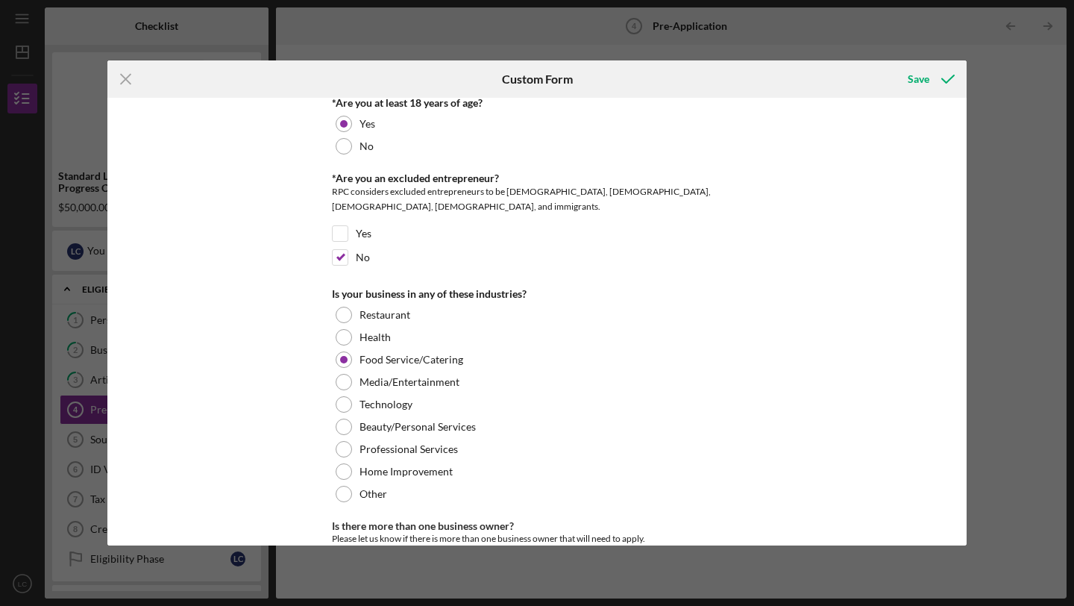
scroll to position [0, 0]
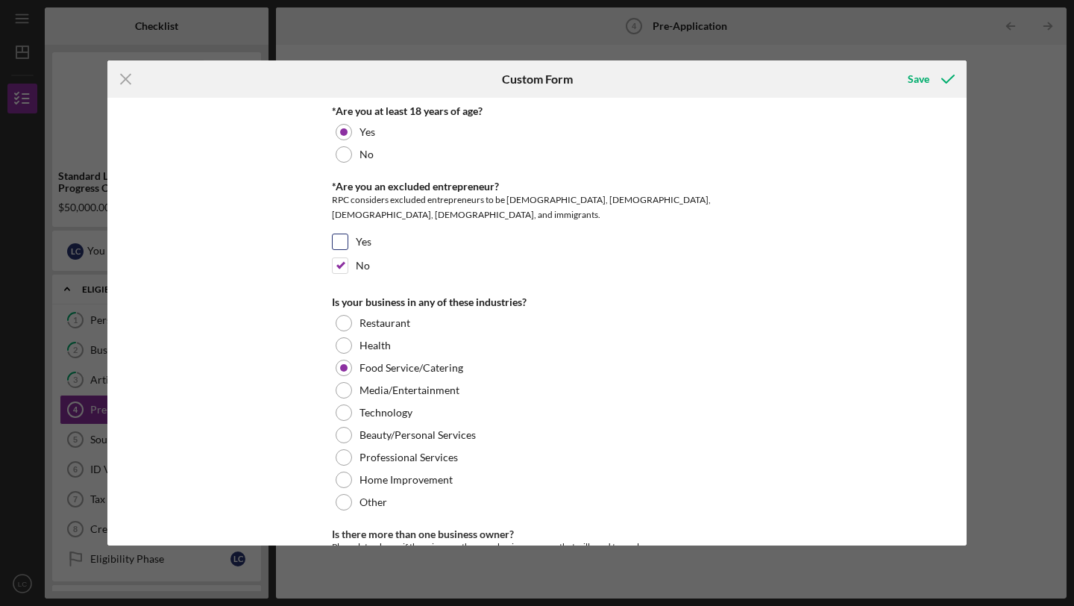
type input "Kavy from Meijer introduced me to [PERSON_NAME] at the LPGA event."
click at [342, 245] on input "Yes" at bounding box center [340, 241] width 15 height 15
checkbox input "true"
click at [333, 268] on input "No" at bounding box center [340, 265] width 15 height 15
checkbox input "false"
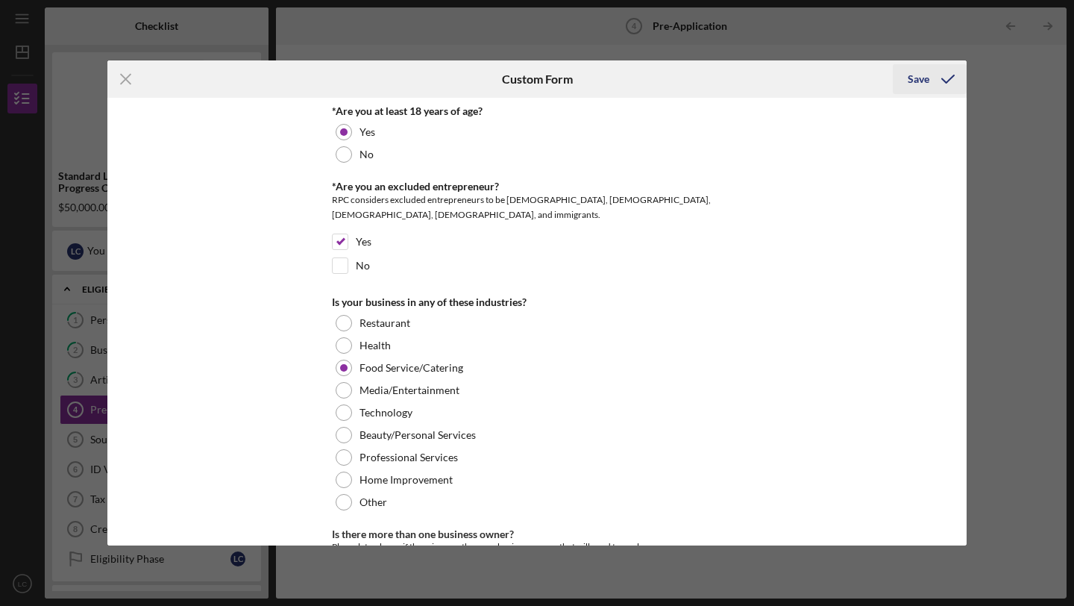
click at [921, 81] on div "Save" at bounding box center [919, 79] width 22 height 30
